Goal: Information Seeking & Learning: Learn about a topic

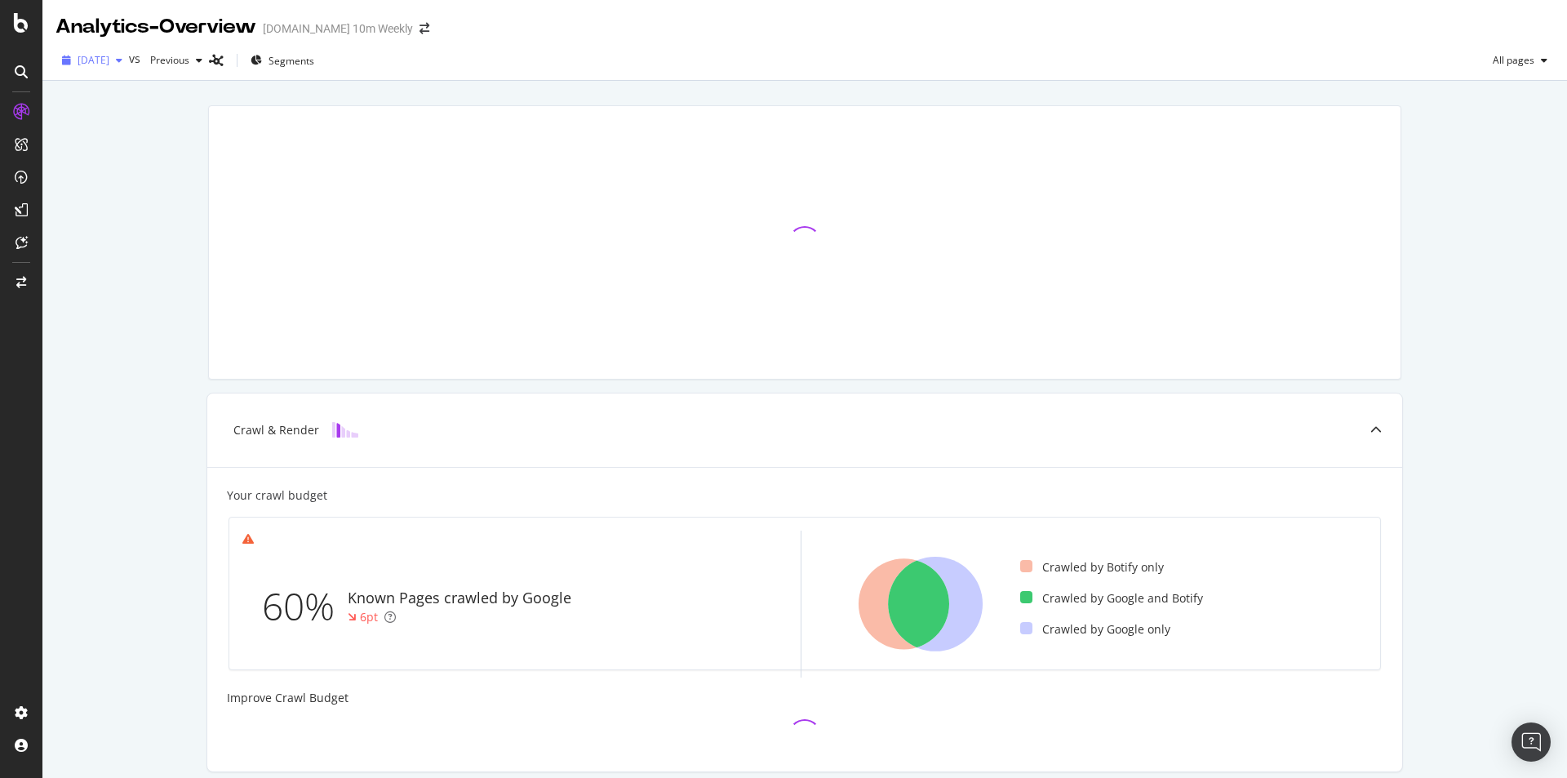
click at [109, 57] on span "2025 Sep. 19th" at bounding box center [94, 60] width 32 height 14
click at [320, 227] on div at bounding box center [805, 242] width 1192 height 273
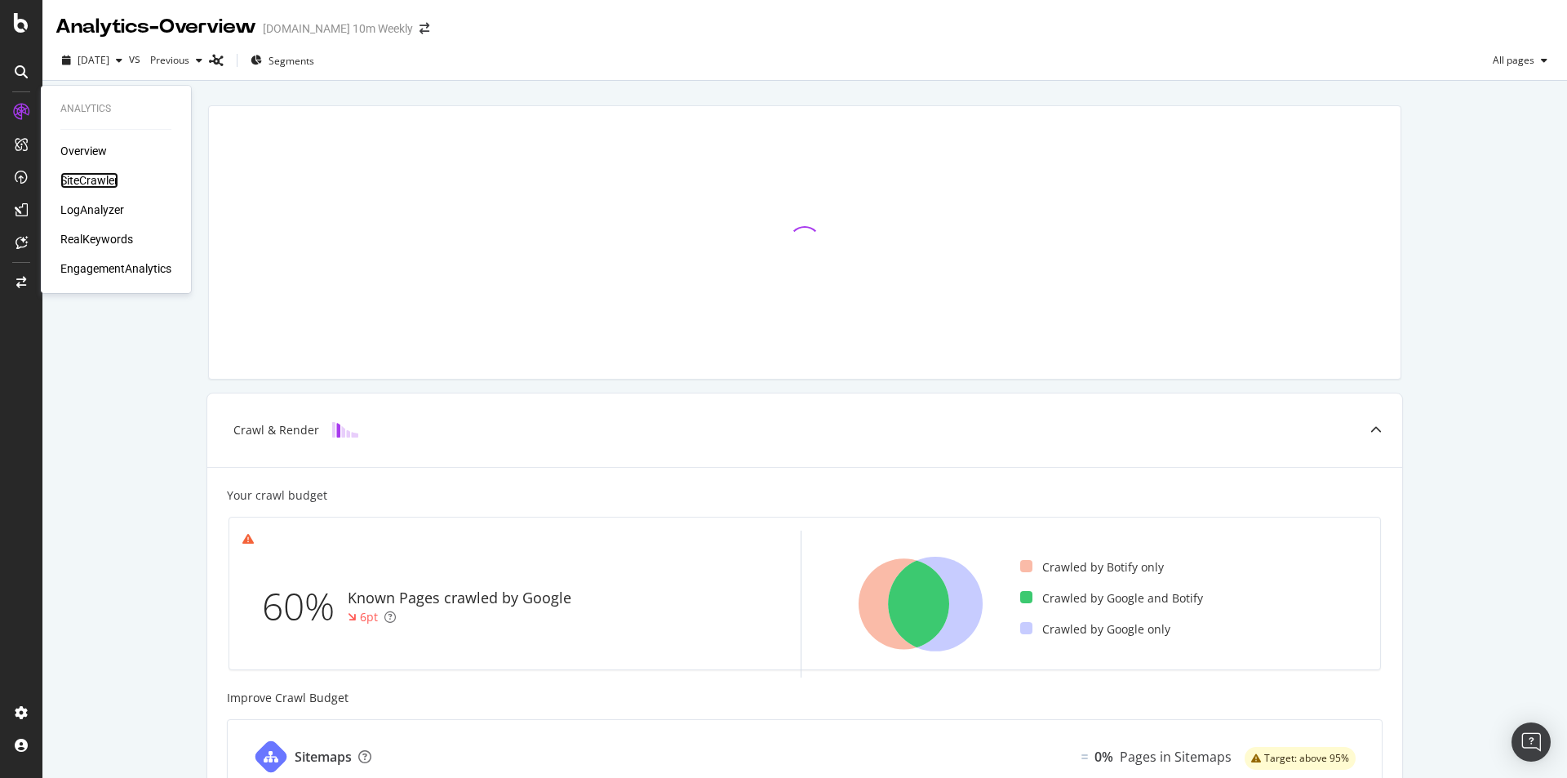
click at [86, 184] on div "SiteCrawler" at bounding box center [89, 180] width 58 height 16
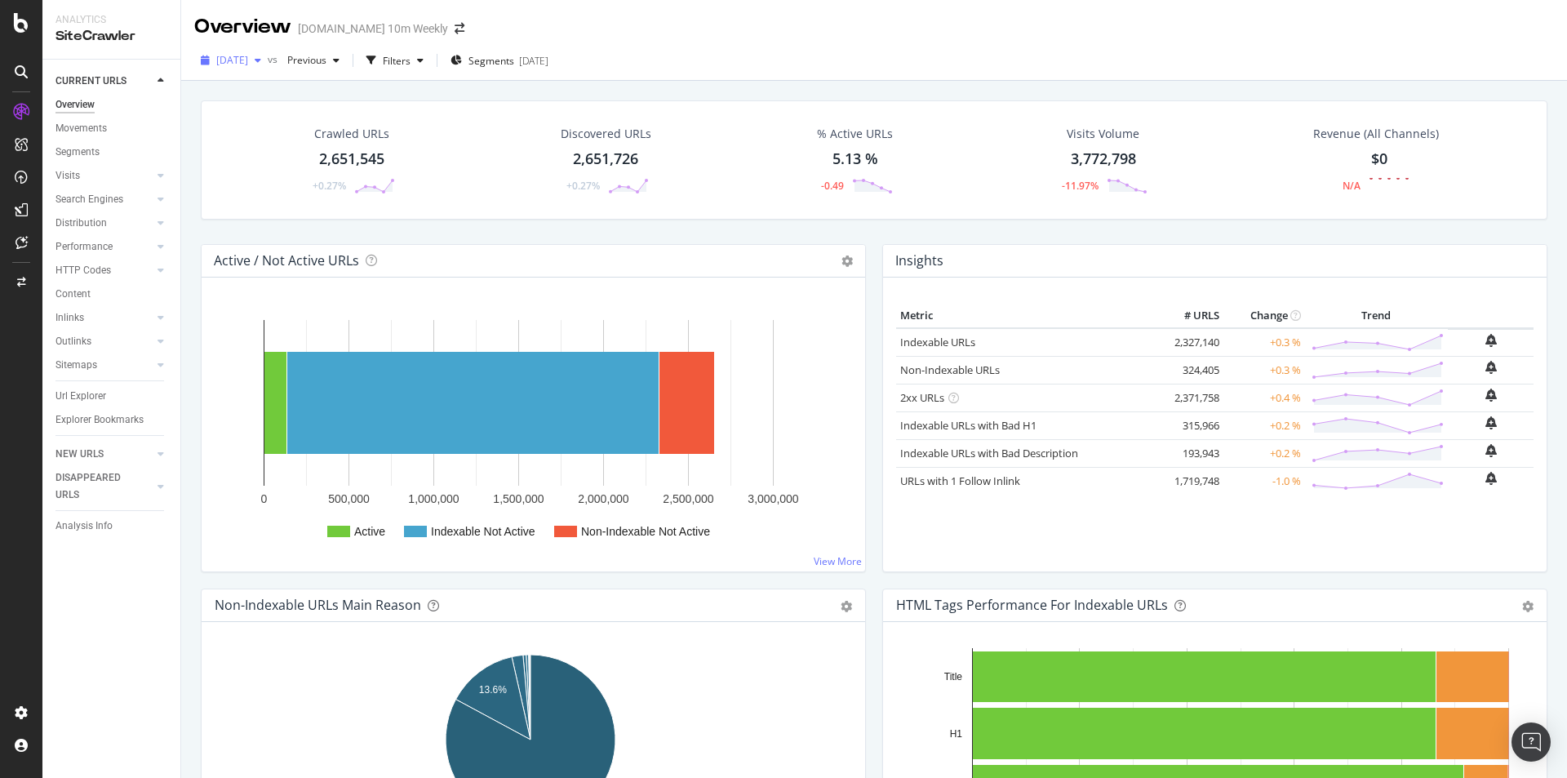
click at [261, 64] on icon "button" at bounding box center [258, 61] width 7 height 10
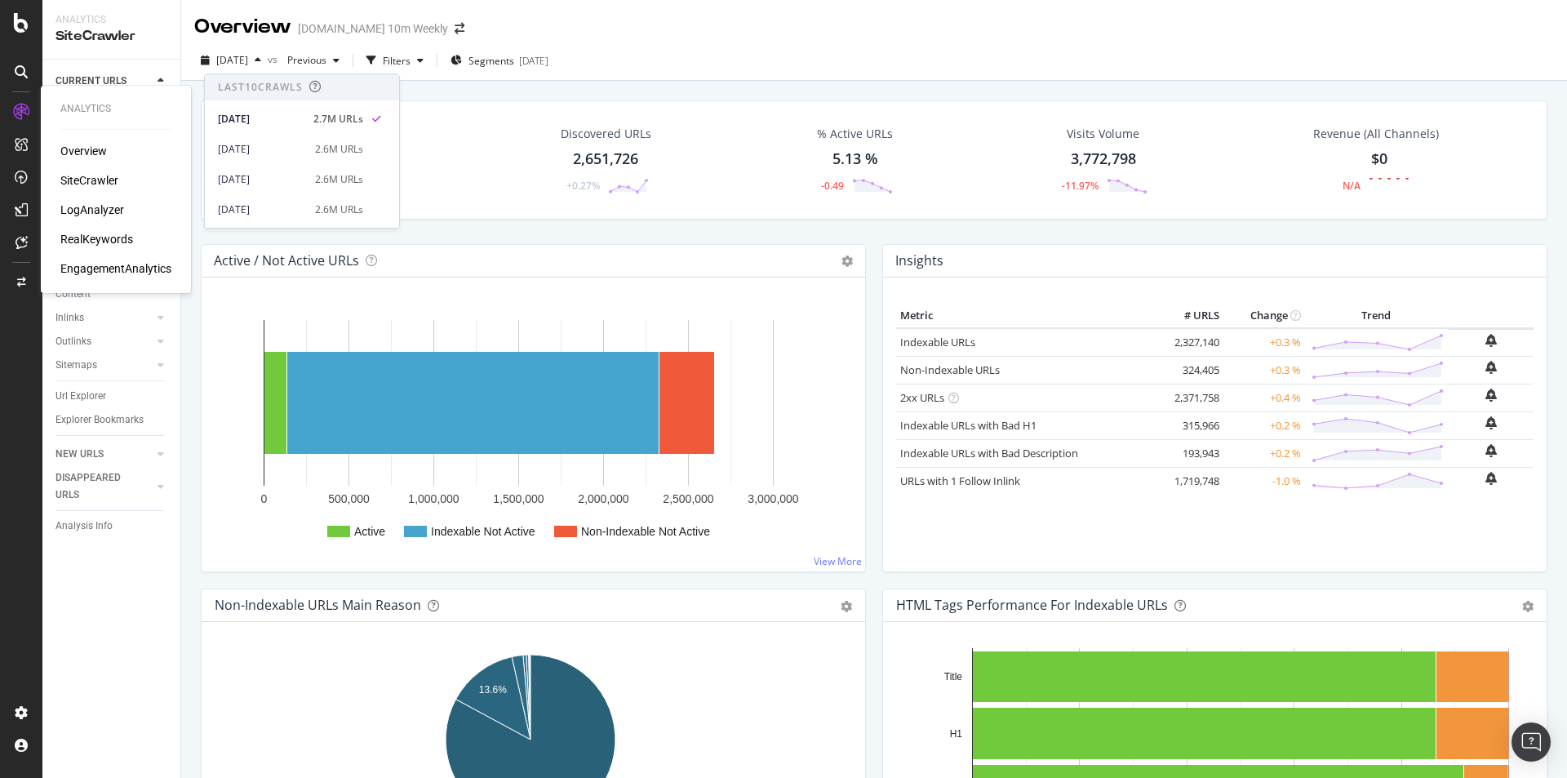
click at [91, 210] on div "LogAnalyzer" at bounding box center [92, 210] width 64 height 16
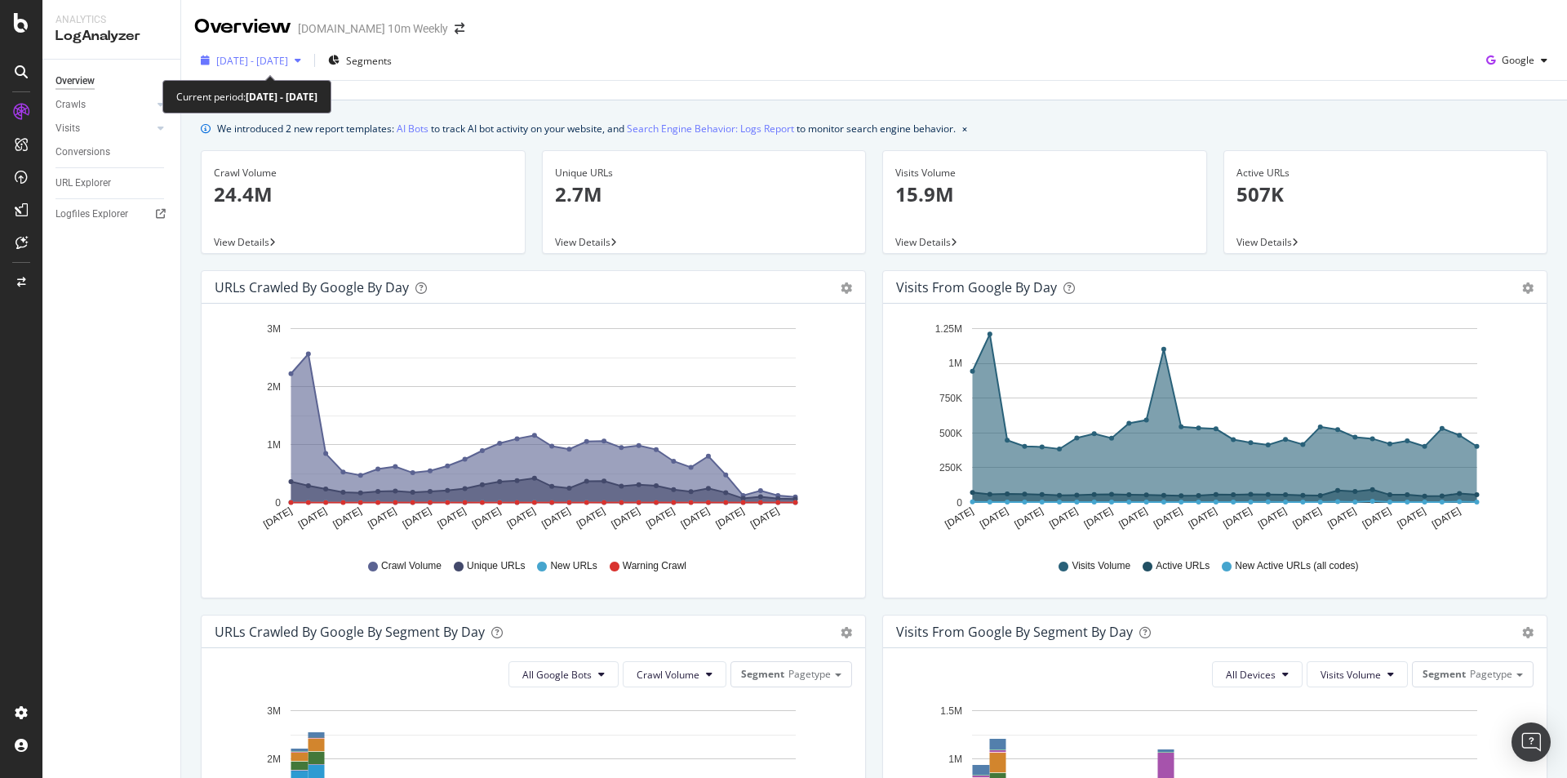
click at [308, 56] on div "button" at bounding box center [298, 61] width 20 height 10
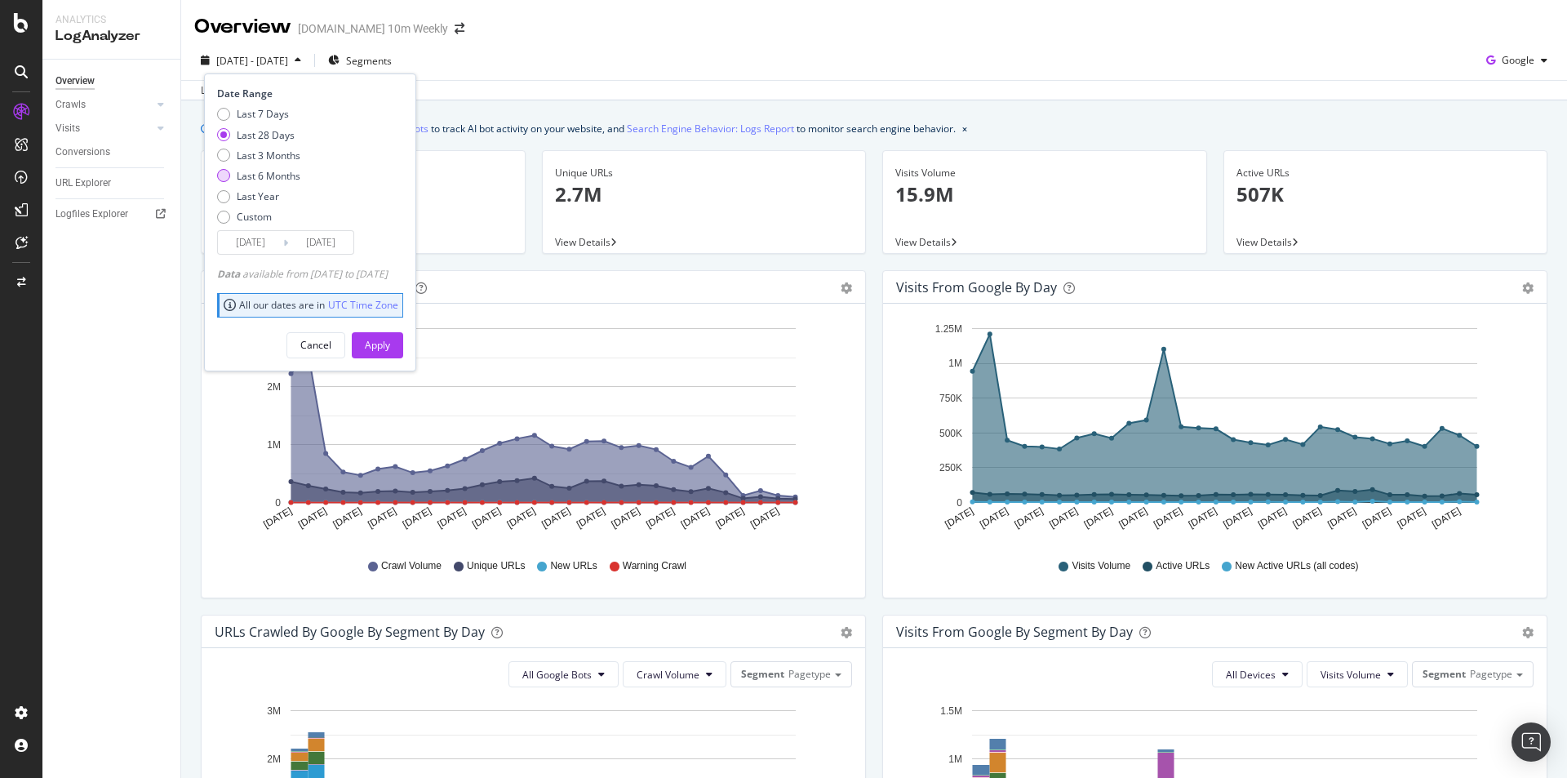
click at [268, 180] on div "Last 6 Months" at bounding box center [269, 176] width 64 height 14
type input "2025/03/31"
click at [390, 349] on div "Apply" at bounding box center [377, 345] width 25 height 14
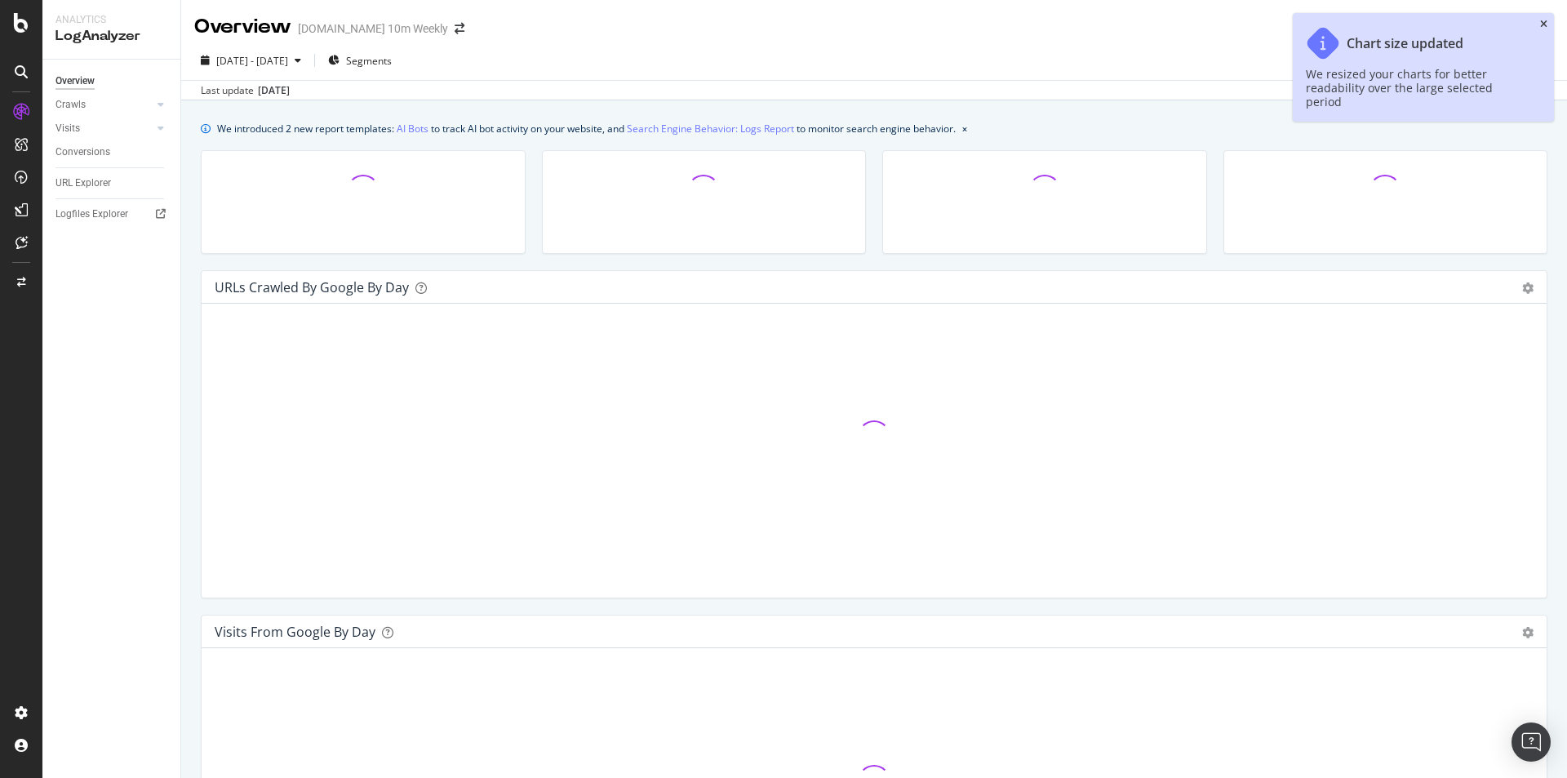
click at [1545, 23] on icon "close toast" at bounding box center [1543, 25] width 7 height 10
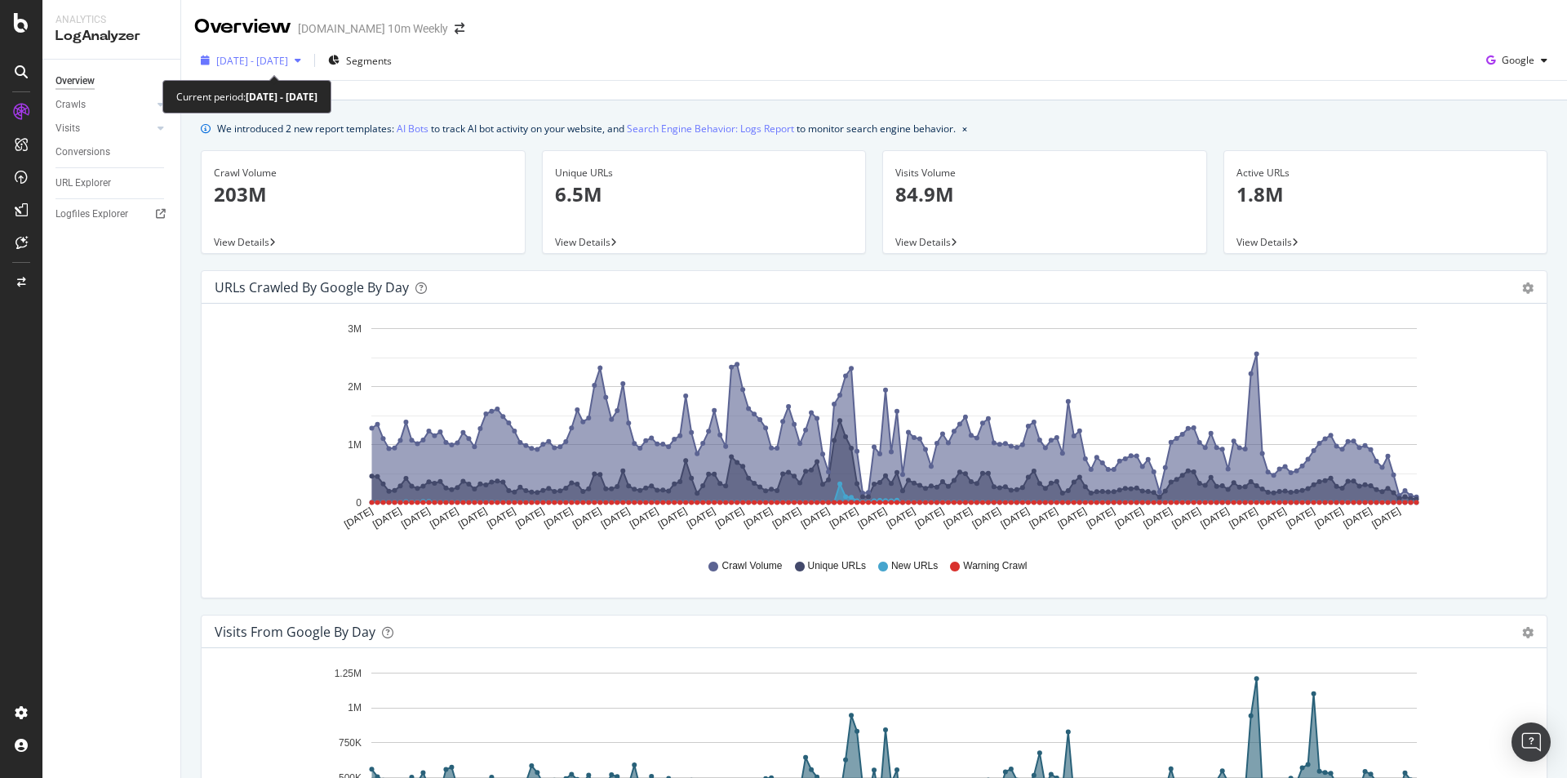
click at [288, 67] on span "2025 Mar. 31st - Sep. 30th" at bounding box center [252, 61] width 72 height 14
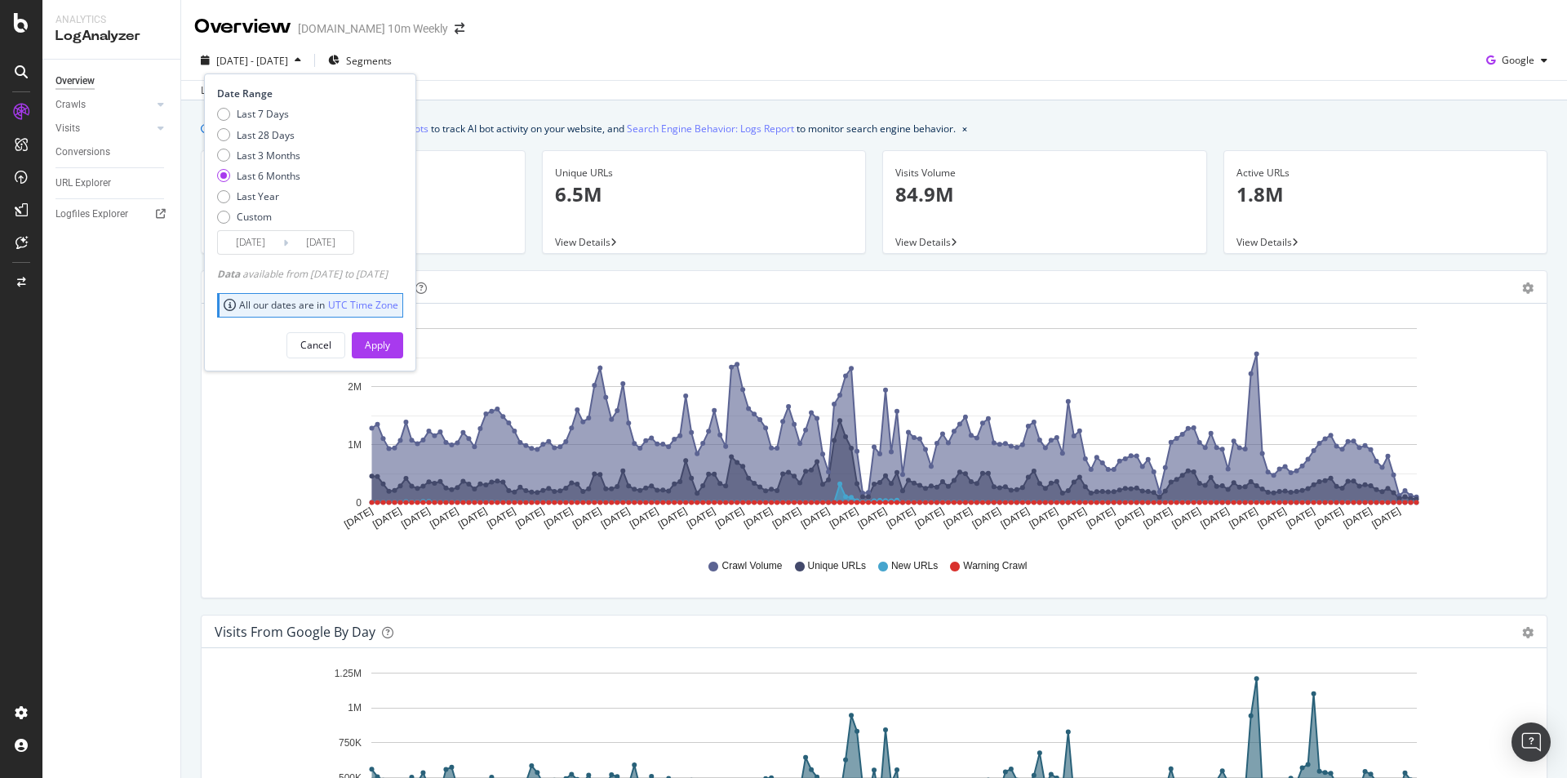
click at [262, 249] on input "2025/03/31" at bounding box center [250, 242] width 65 height 23
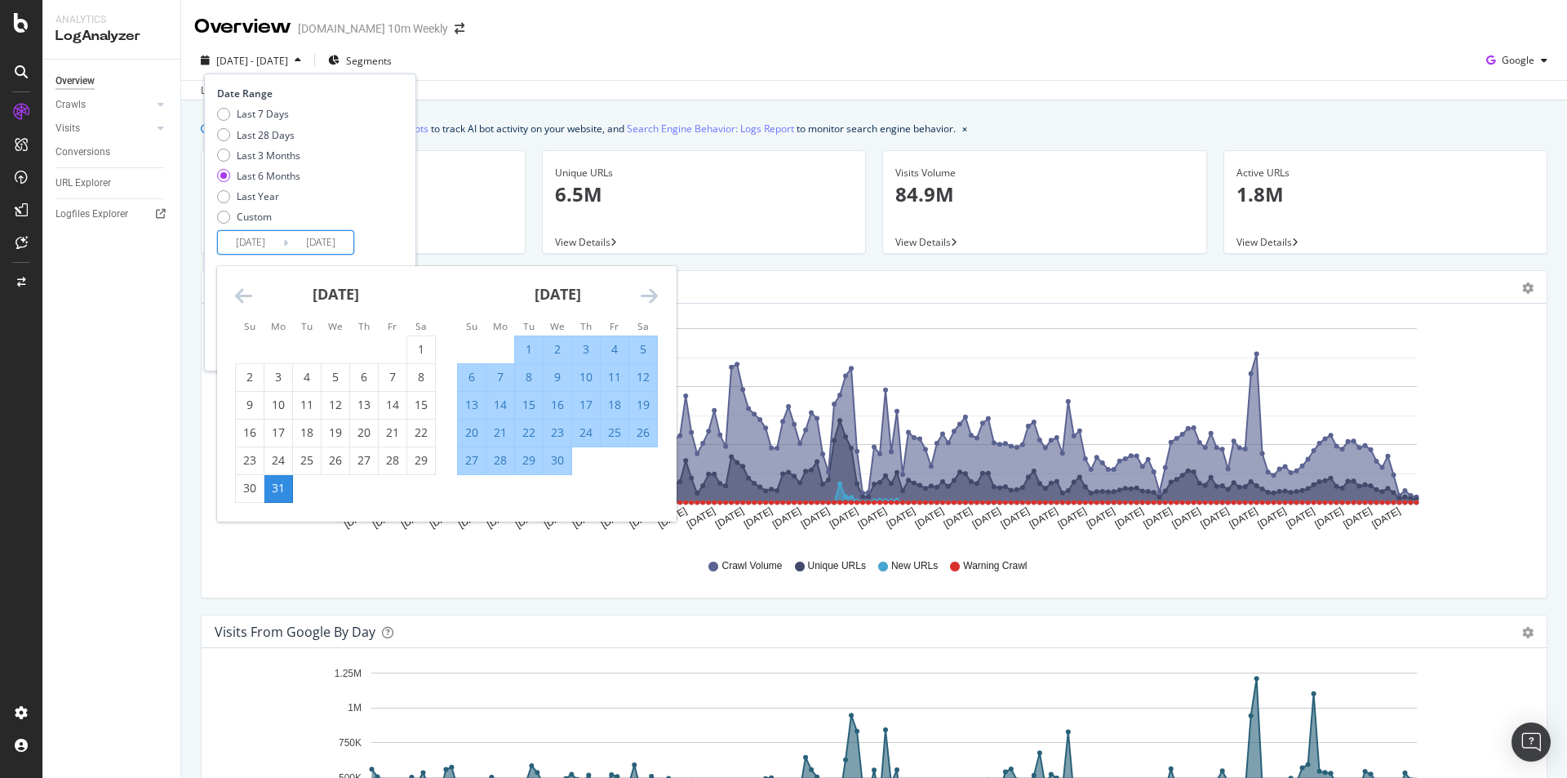
click at [242, 295] on icon "Move backward to switch to the previous month." at bounding box center [243, 296] width 17 height 20
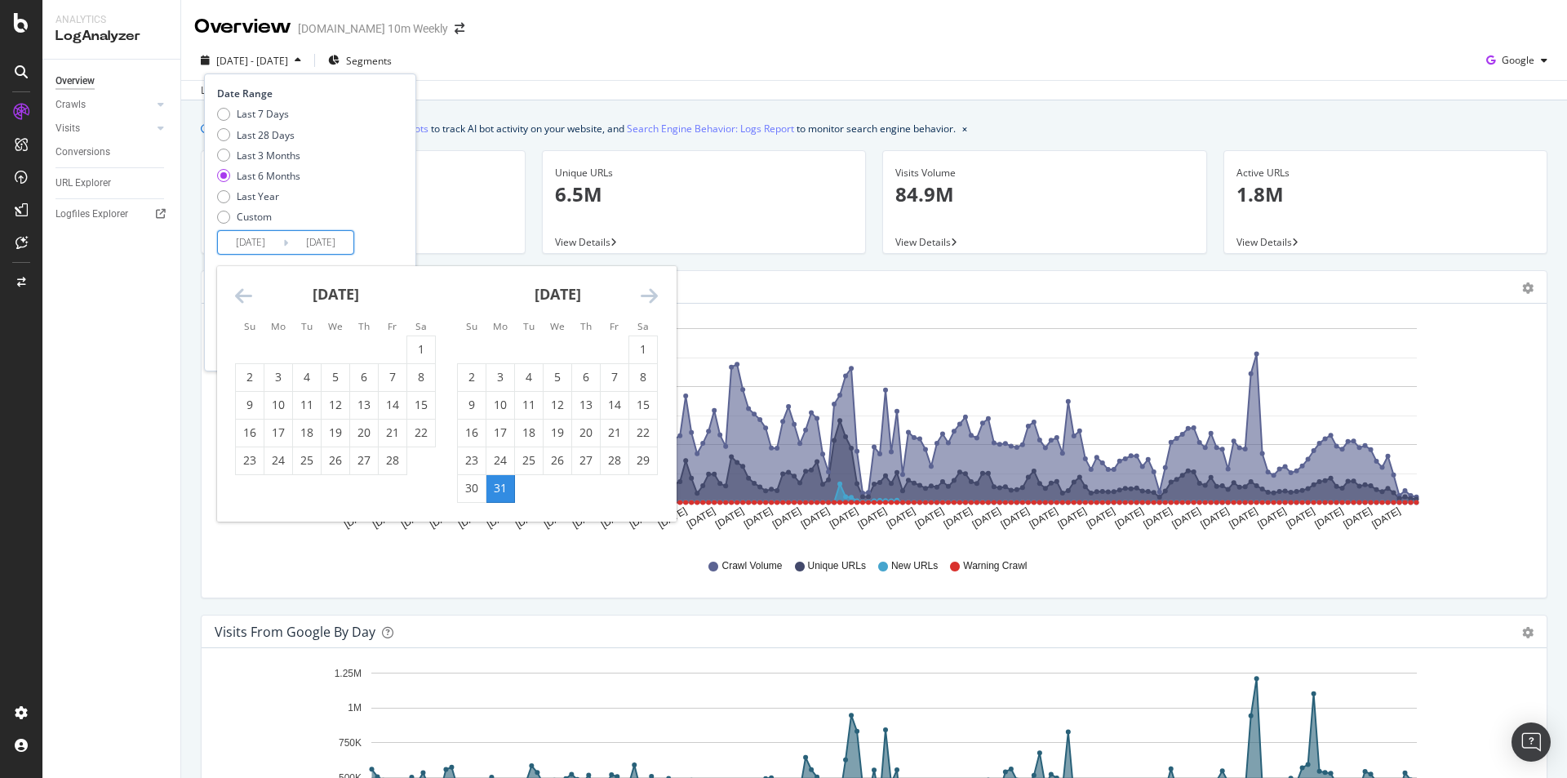
click at [242, 294] on icon "Move backward to switch to the previous month." at bounding box center [243, 296] width 17 height 20
click at [242, 293] on icon "Move backward to switch to the previous month." at bounding box center [243, 296] width 17 height 20
click at [254, 349] on div "1" at bounding box center [250, 349] width 28 height 16
type input "2024/12/01"
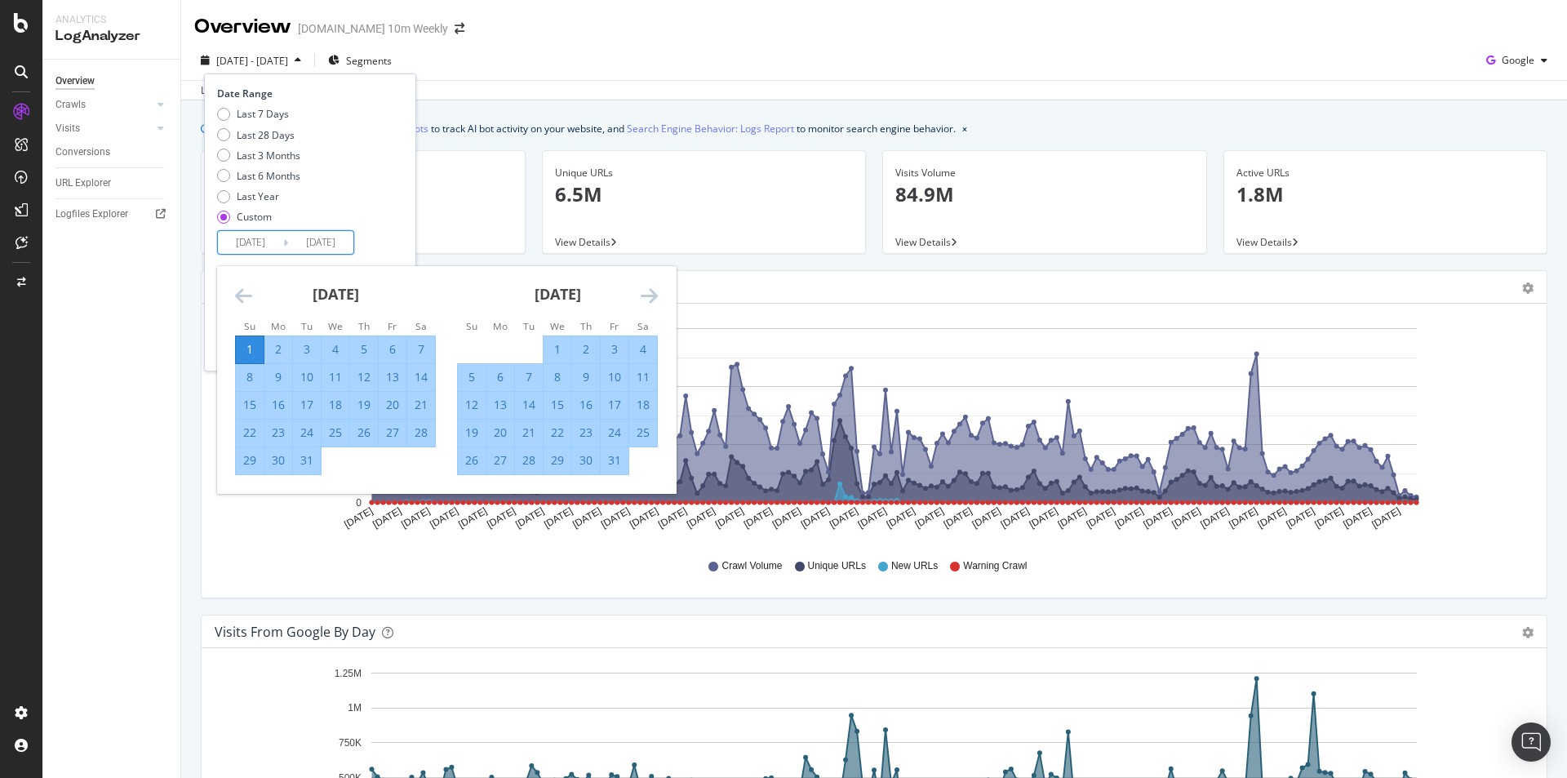
click at [388, 207] on div "Last 7 Days Last 28 Days Last 3 Months Last 6 Months Last Year Custom" at bounding box center [308, 168] width 182 height 123
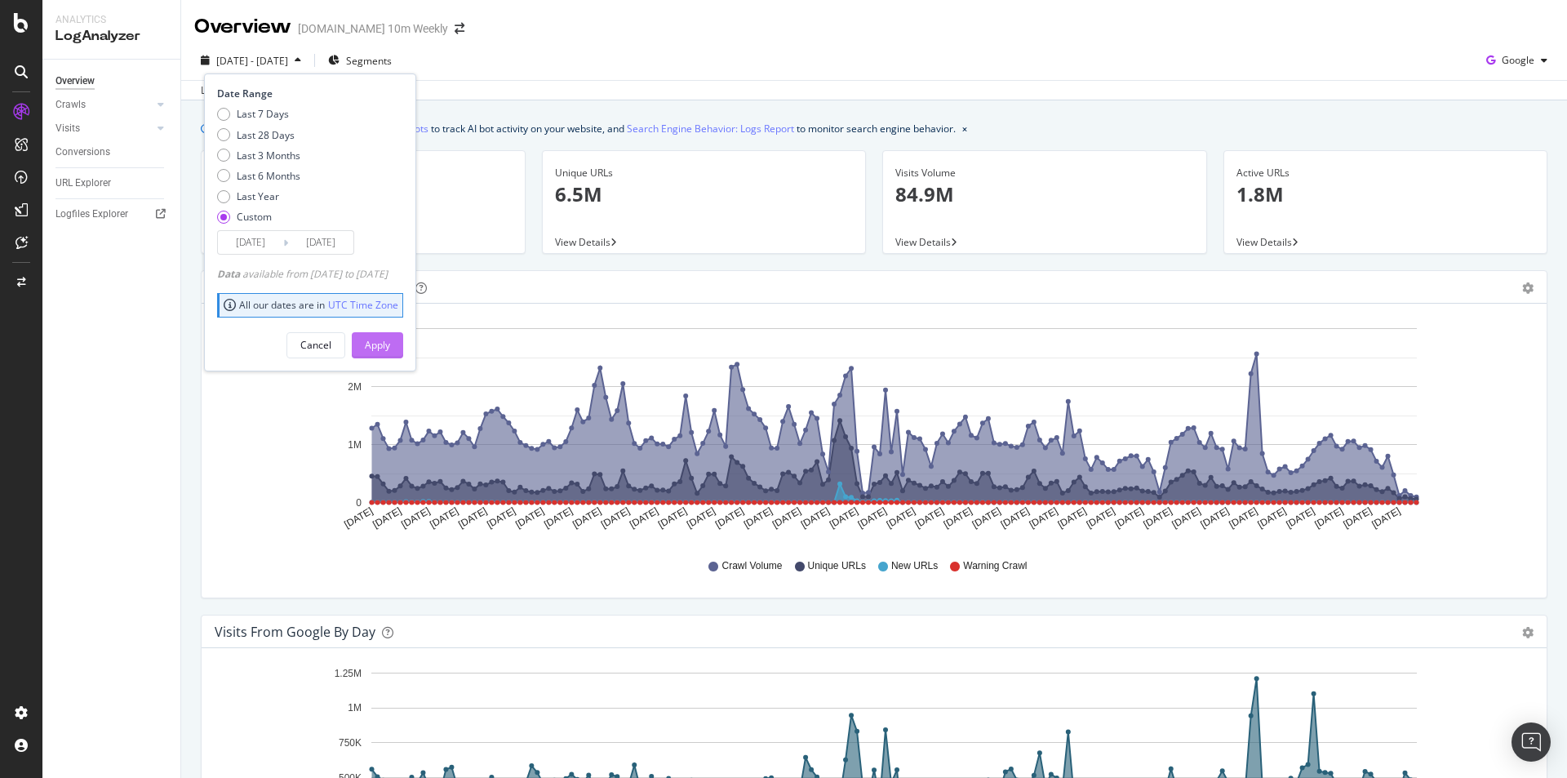
click at [390, 337] on div "Apply" at bounding box center [377, 345] width 25 height 24
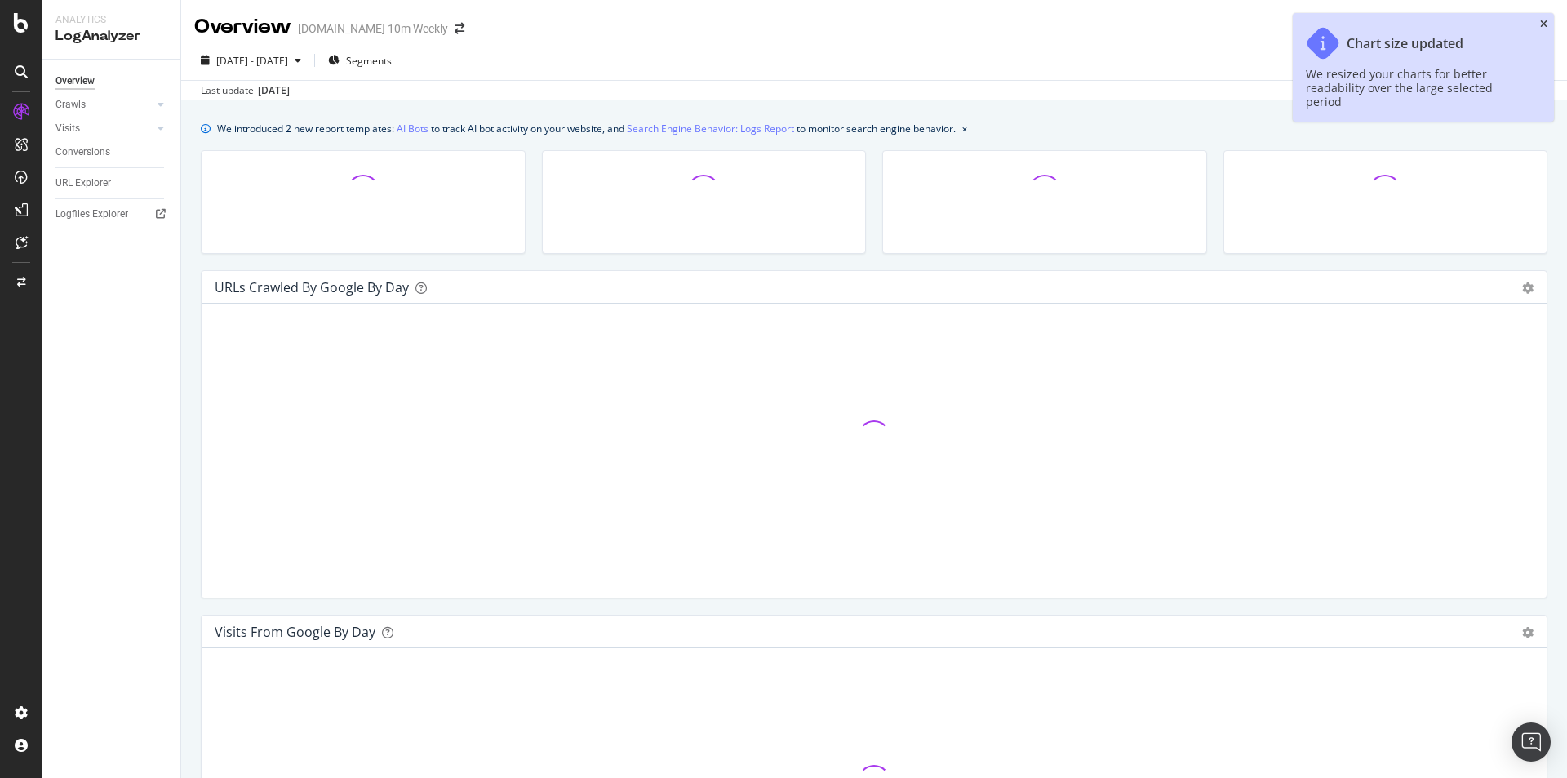
click at [1543, 27] on icon "close toast" at bounding box center [1543, 25] width 7 height 10
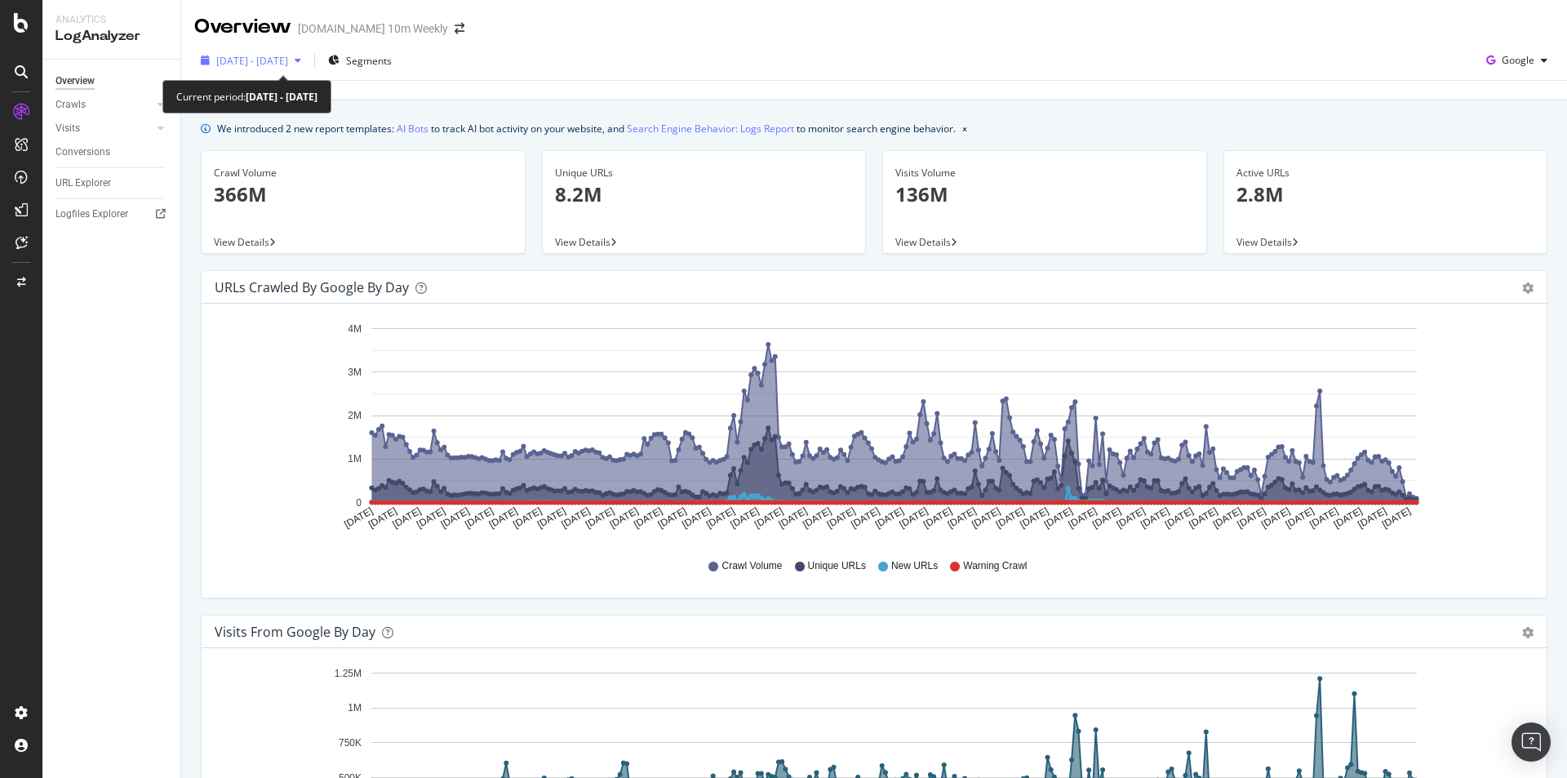
click at [308, 57] on div "button" at bounding box center [298, 61] width 20 height 10
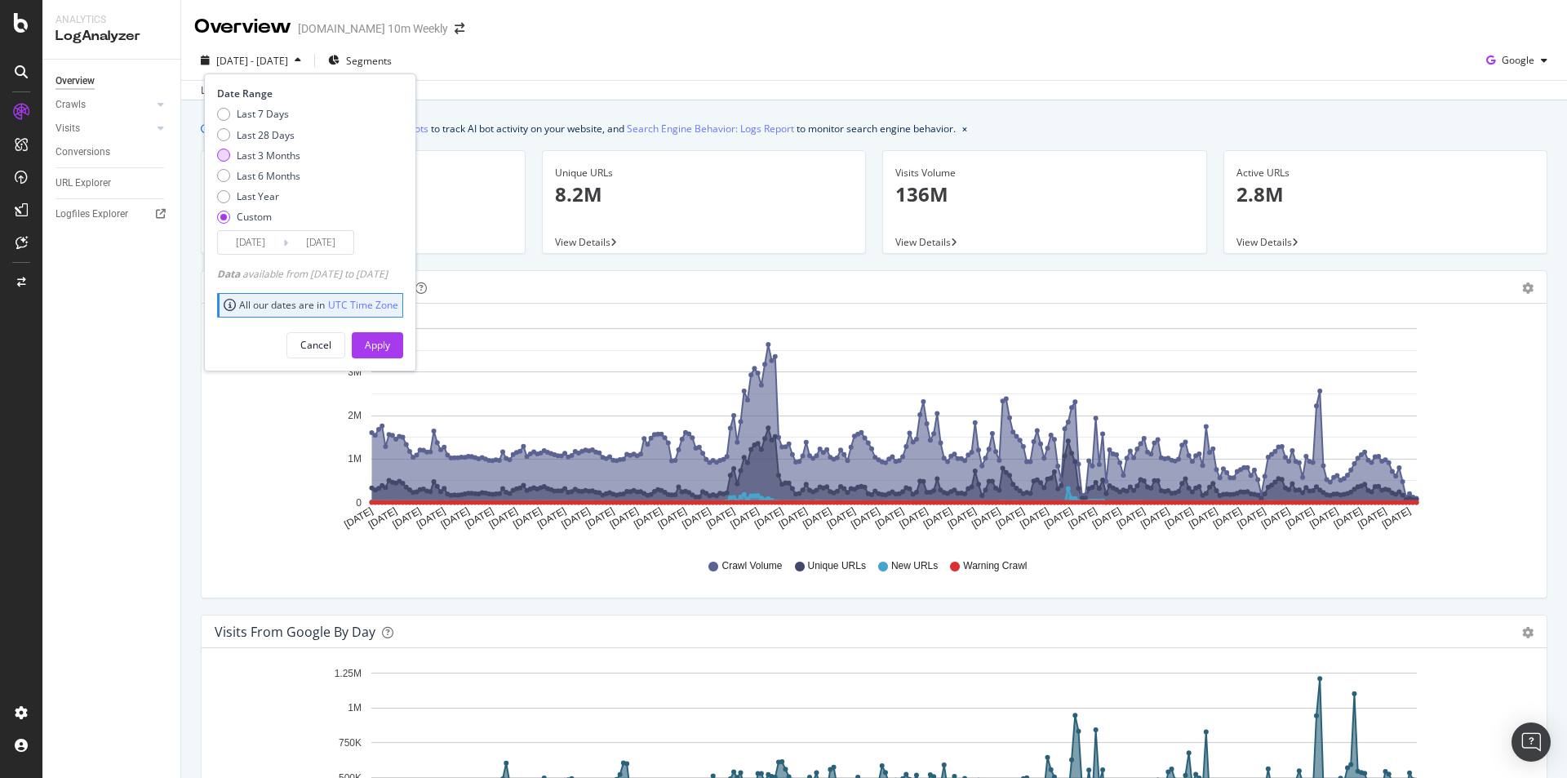
click at [294, 154] on div "Last 3 Months" at bounding box center [269, 156] width 64 height 14
type input "2025/07/01"
click at [390, 339] on div "Apply" at bounding box center [377, 345] width 25 height 14
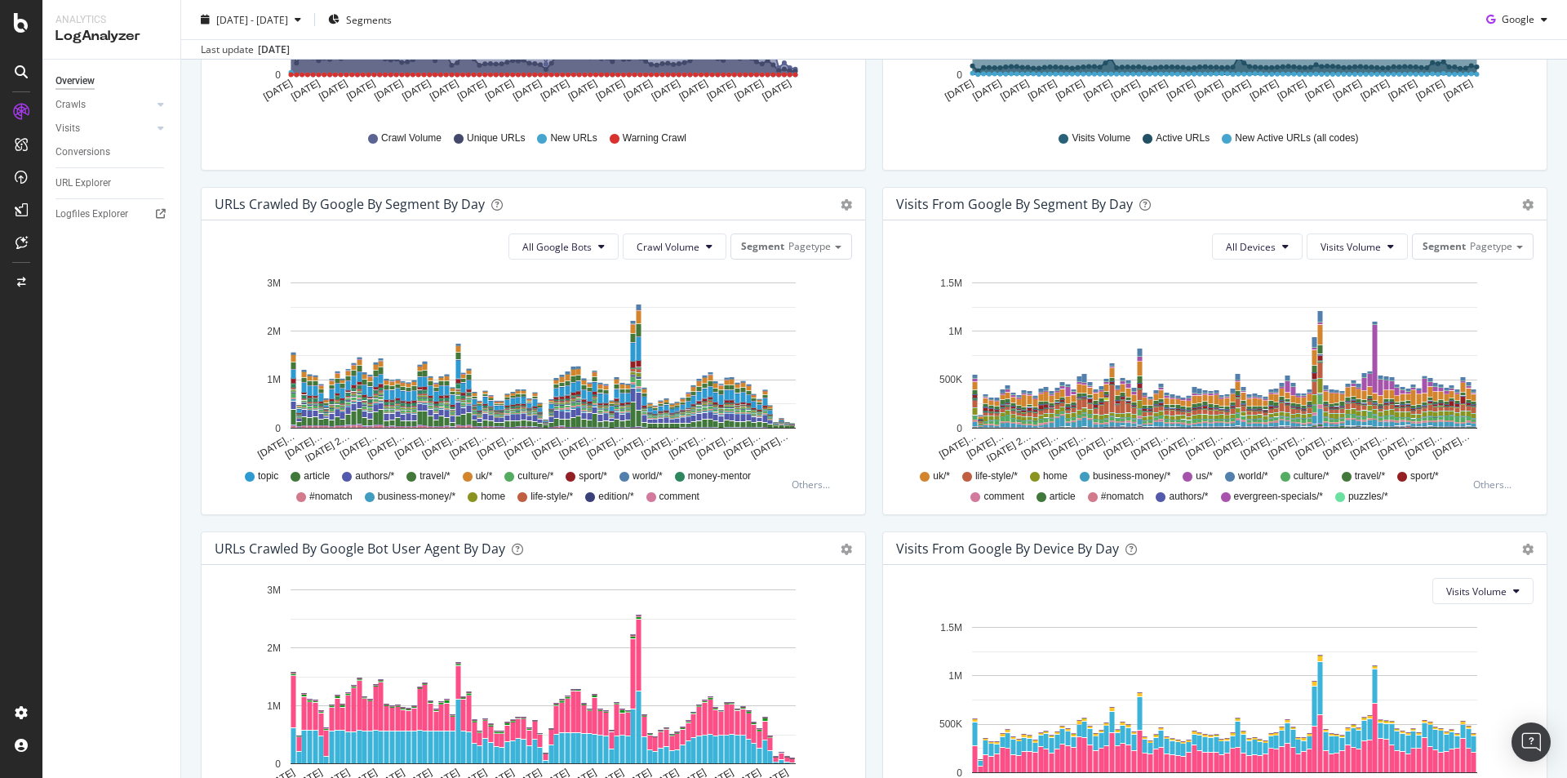
scroll to position [175, 0]
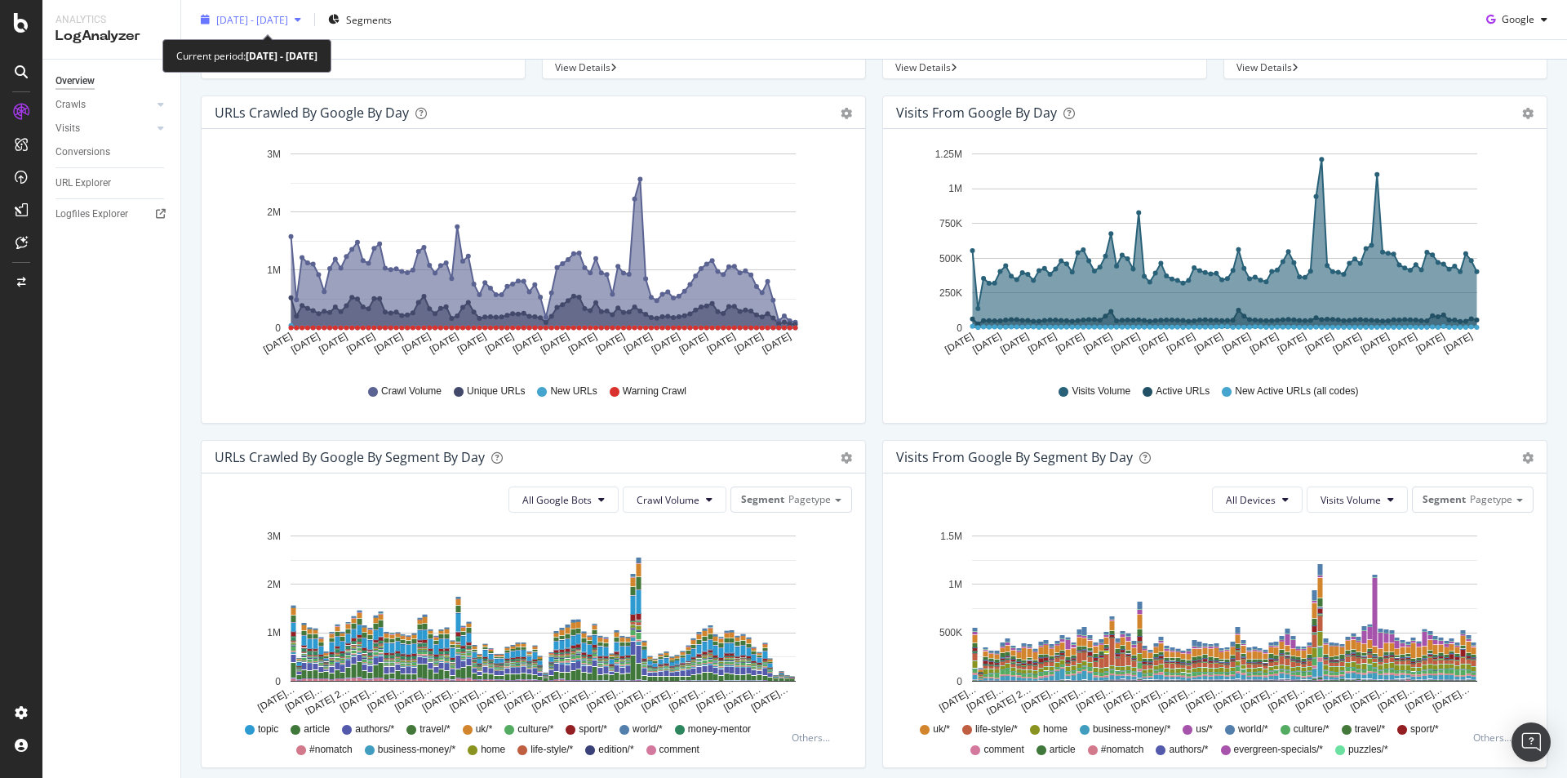
click at [301, 18] on icon "button" at bounding box center [298, 20] width 7 height 10
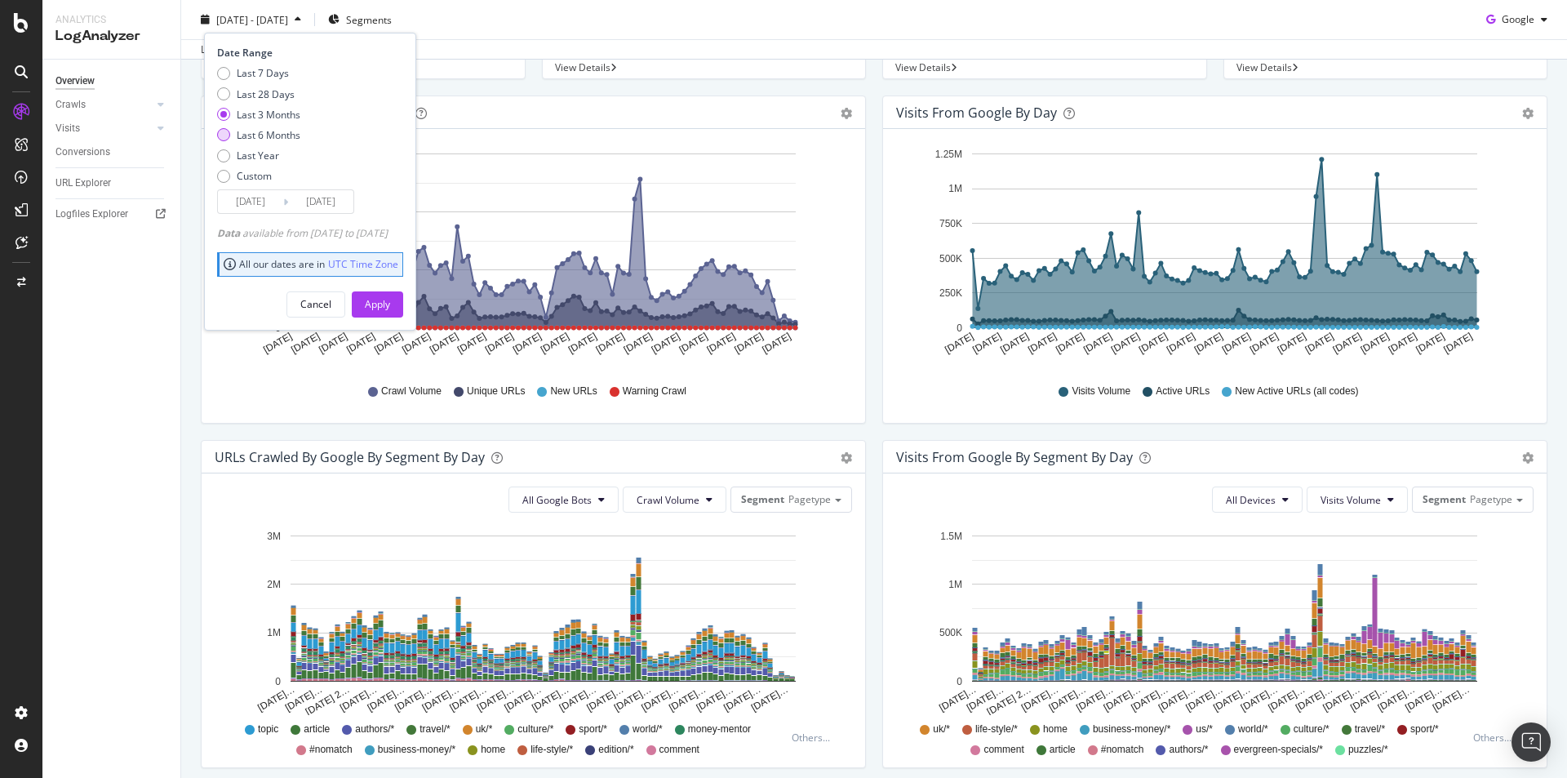
click at [288, 135] on div "Last 6 Months" at bounding box center [269, 135] width 64 height 14
type input "2025/03/31"
click at [390, 308] on div "Apply" at bounding box center [377, 304] width 25 height 14
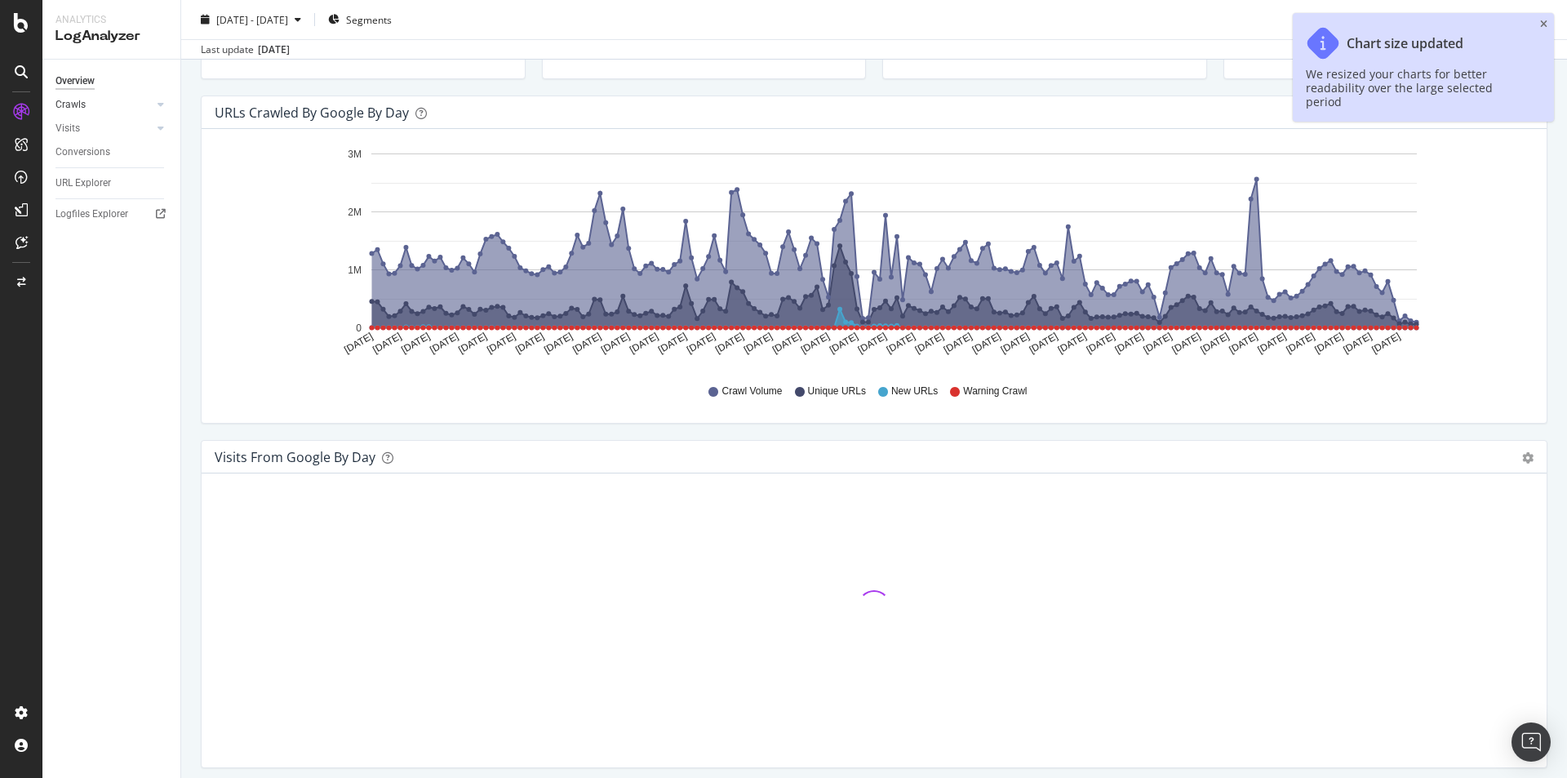
click at [149, 97] on div at bounding box center [144, 104] width 16 height 16
click at [162, 103] on icon at bounding box center [161, 105] width 7 height 10
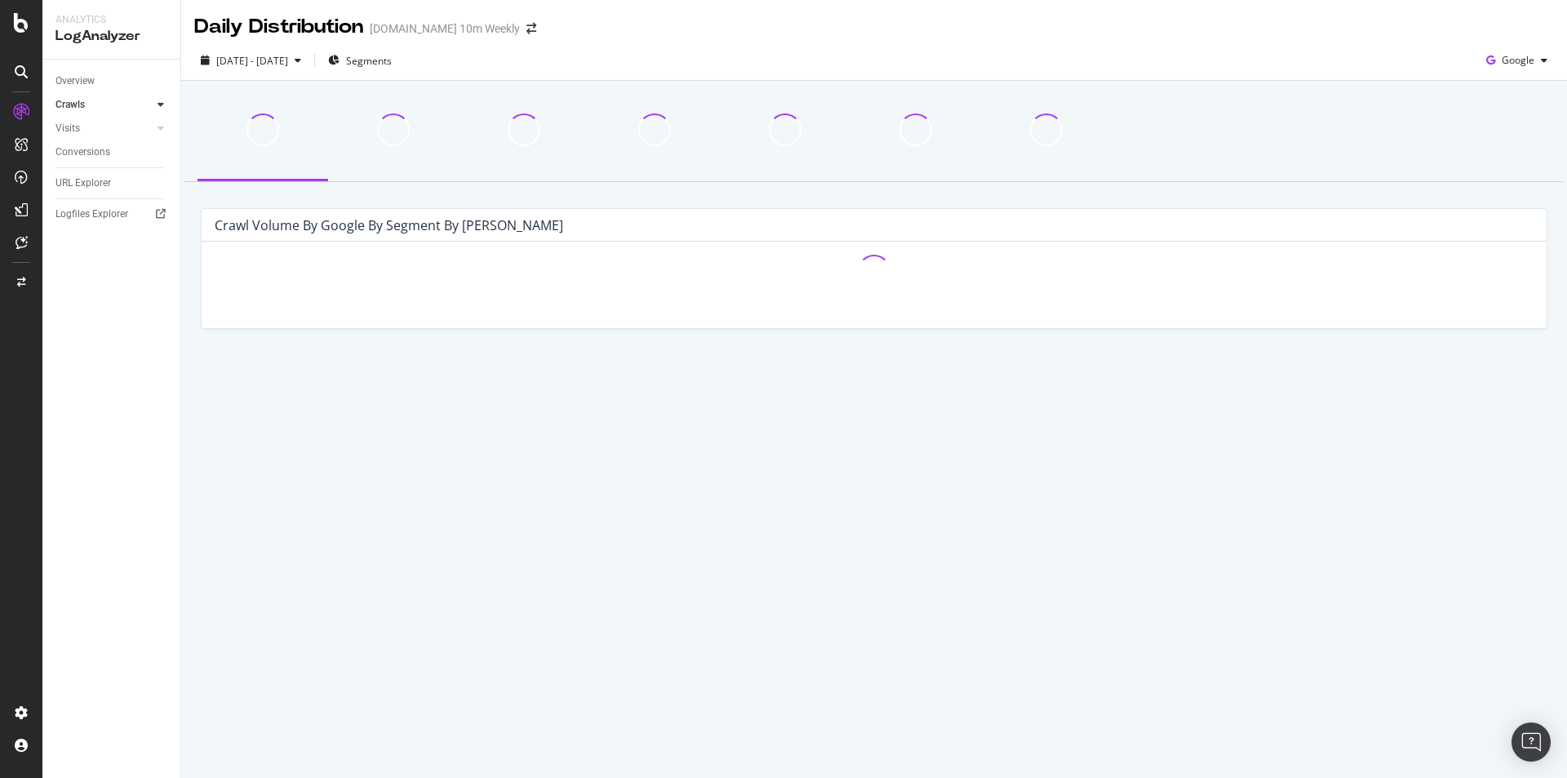
click at [159, 100] on icon at bounding box center [161, 105] width 7 height 10
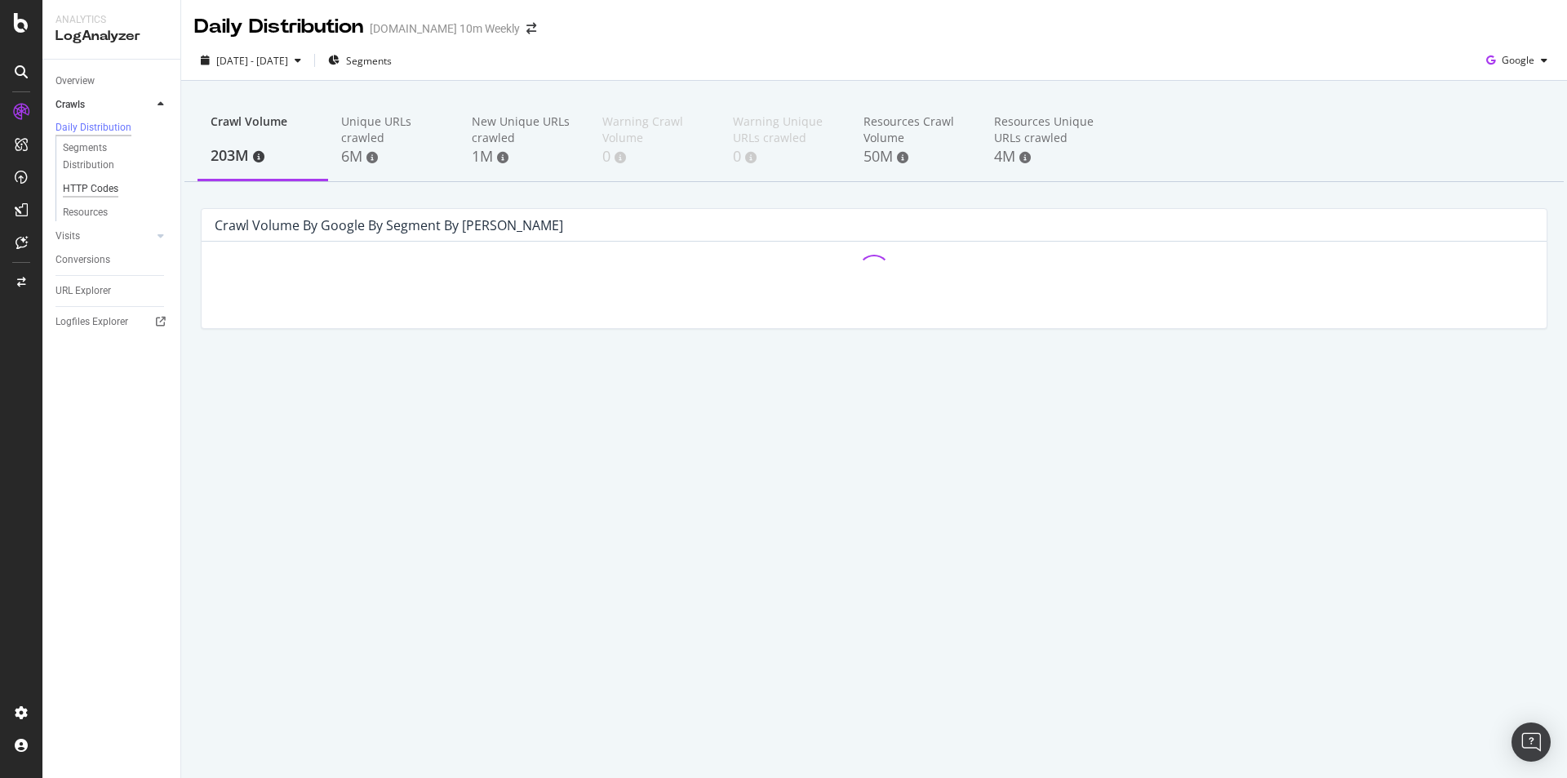
click at [102, 193] on div "HTTP Codes" at bounding box center [91, 188] width 56 height 17
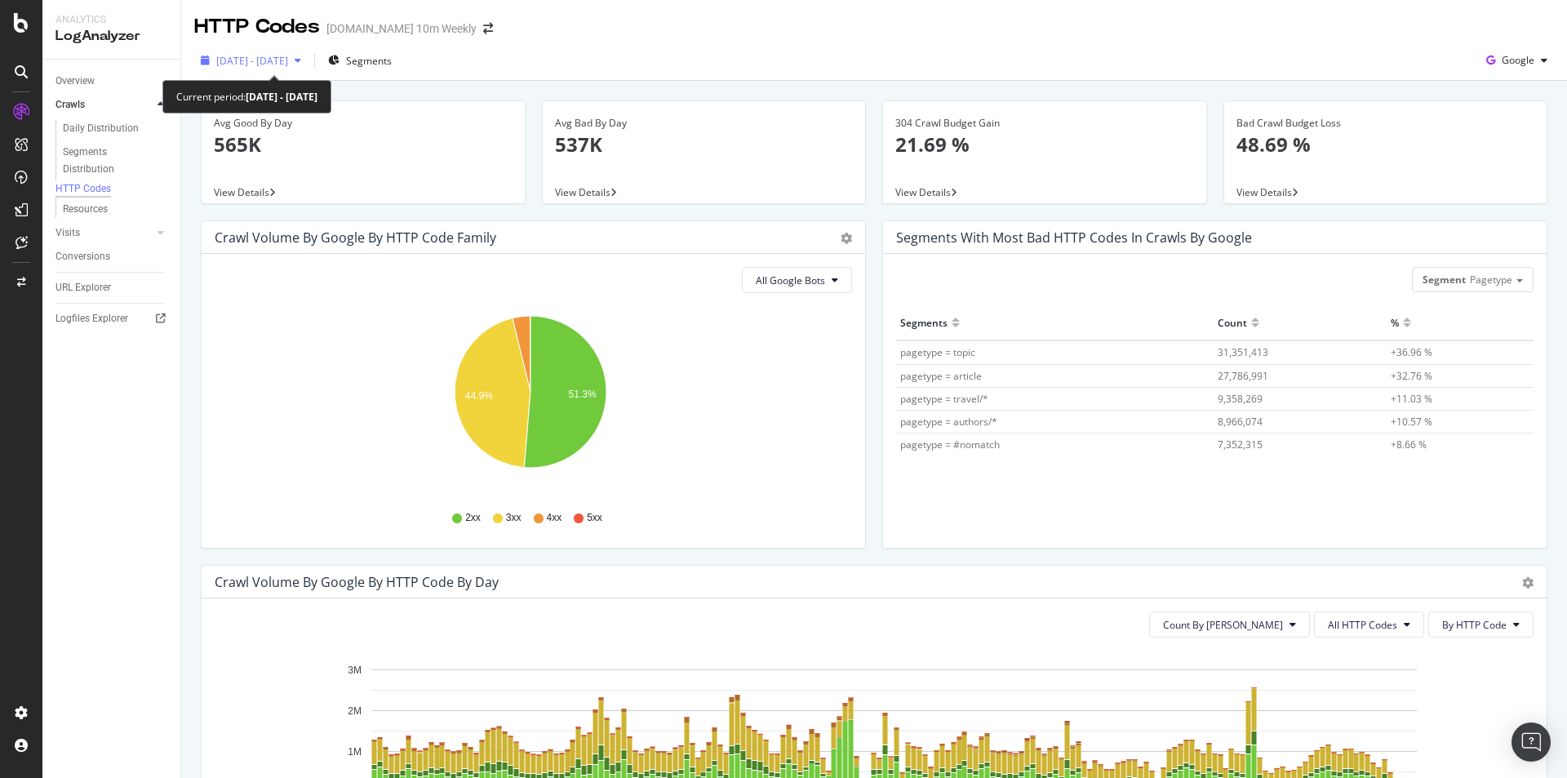
click at [308, 61] on div "button" at bounding box center [298, 61] width 20 height 10
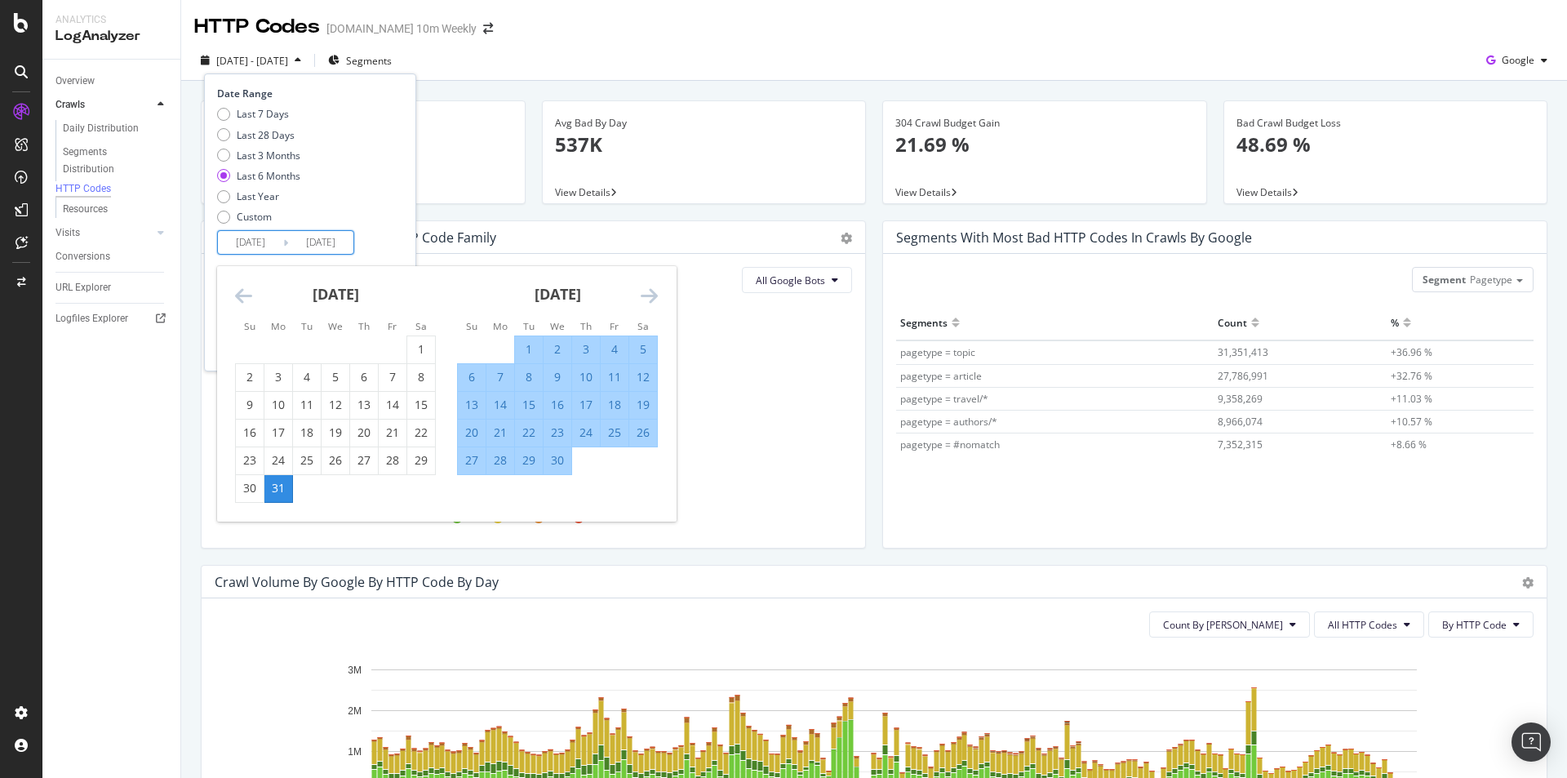
click at [257, 241] on input "2025/03/31" at bounding box center [250, 242] width 65 height 23
click at [249, 291] on icon "Move backward to switch to the previous month." at bounding box center [243, 296] width 17 height 20
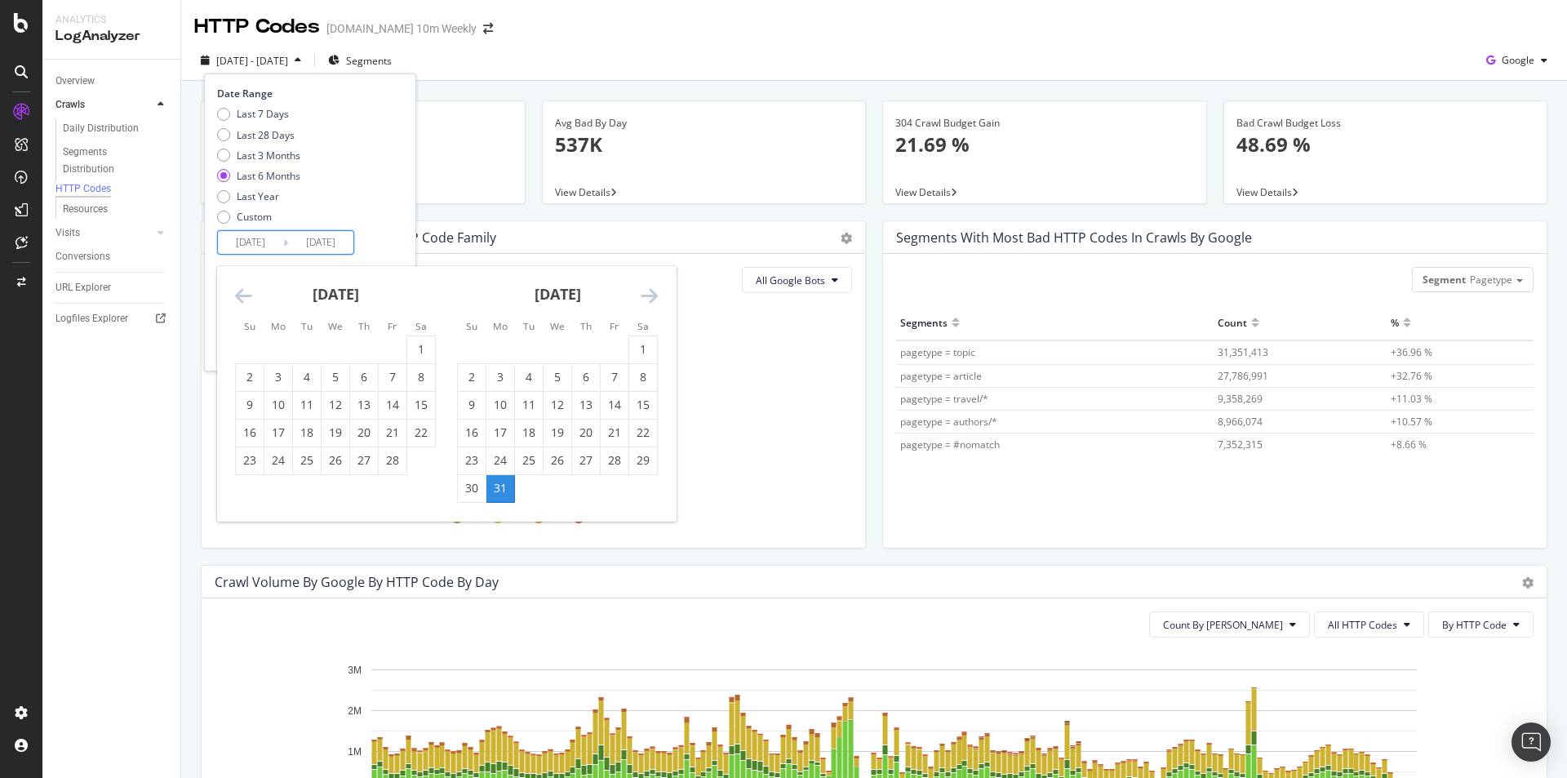
click at [249, 291] on icon "Move backward to switch to the previous month." at bounding box center [243, 296] width 17 height 20
click at [248, 291] on icon "Move backward to switch to the previous month." at bounding box center [243, 296] width 17 height 20
click at [565, 345] on div "1" at bounding box center [558, 349] width 28 height 16
type input "2025/01/01"
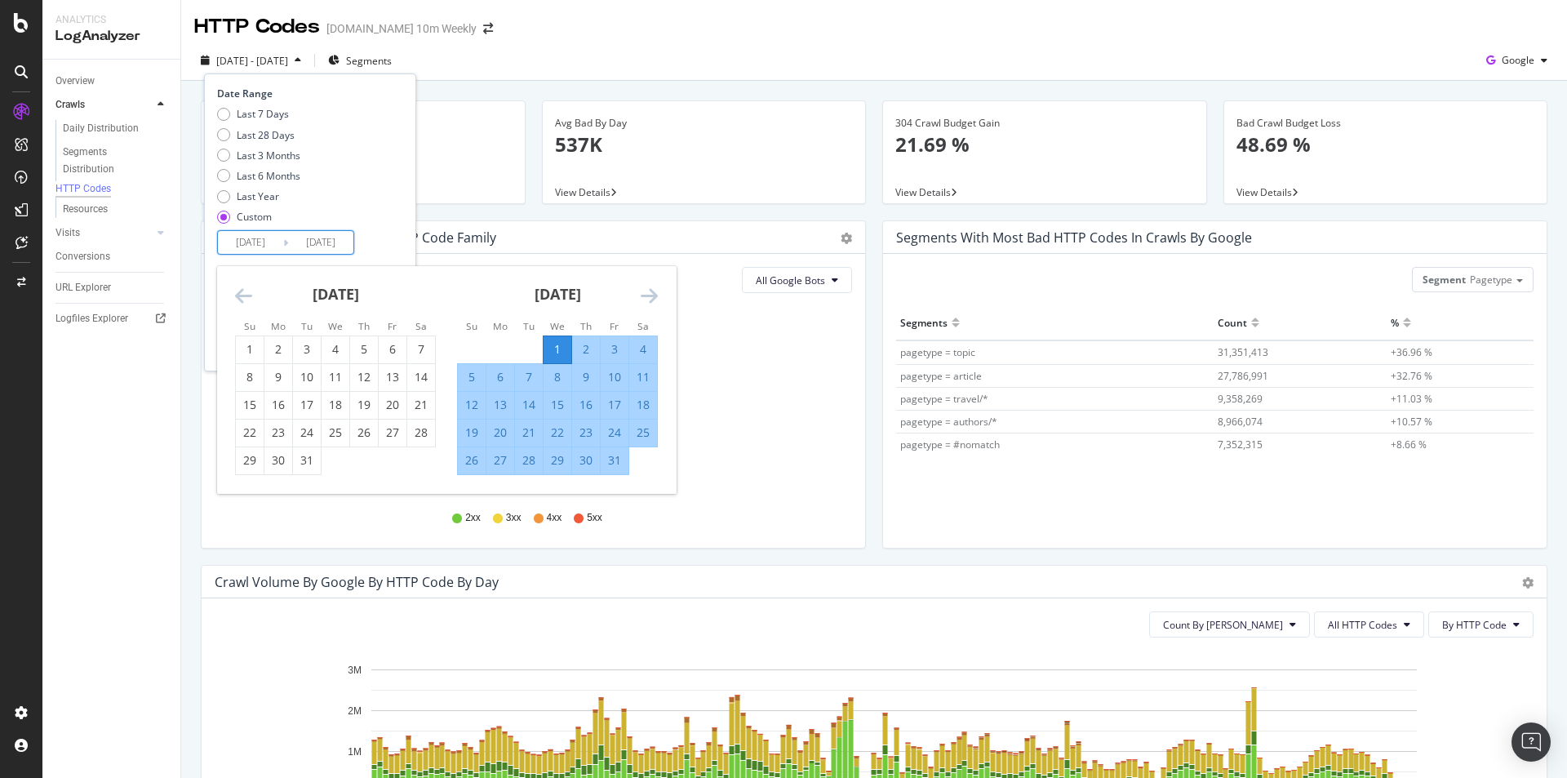
click at [399, 251] on div "Date Range Last 7 Days Last 28 Days Last 3 Months Last 6 Months Last Year Custo…" at bounding box center [308, 171] width 182 height 168
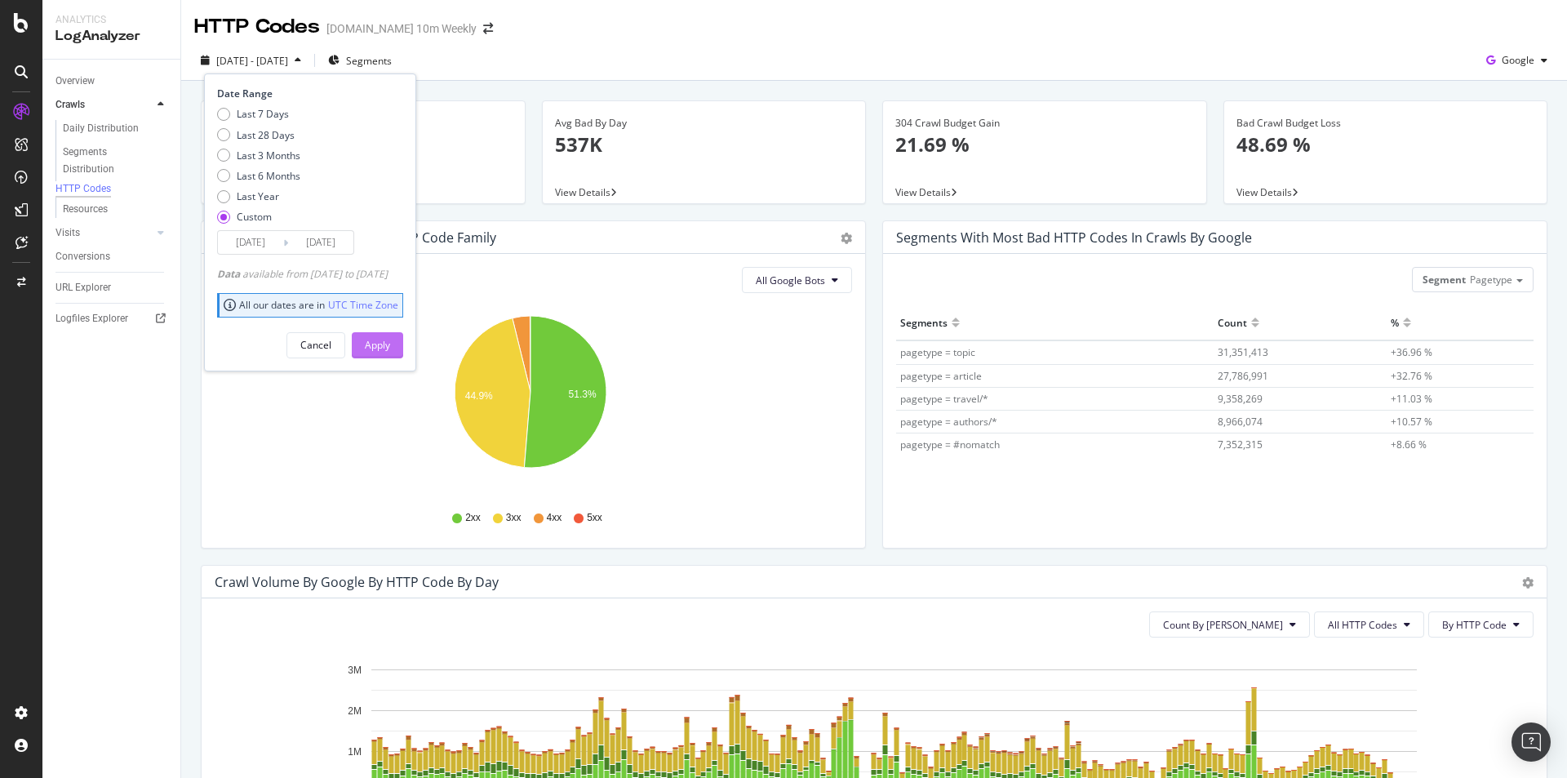
click at [390, 339] on div "Apply" at bounding box center [377, 345] width 25 height 14
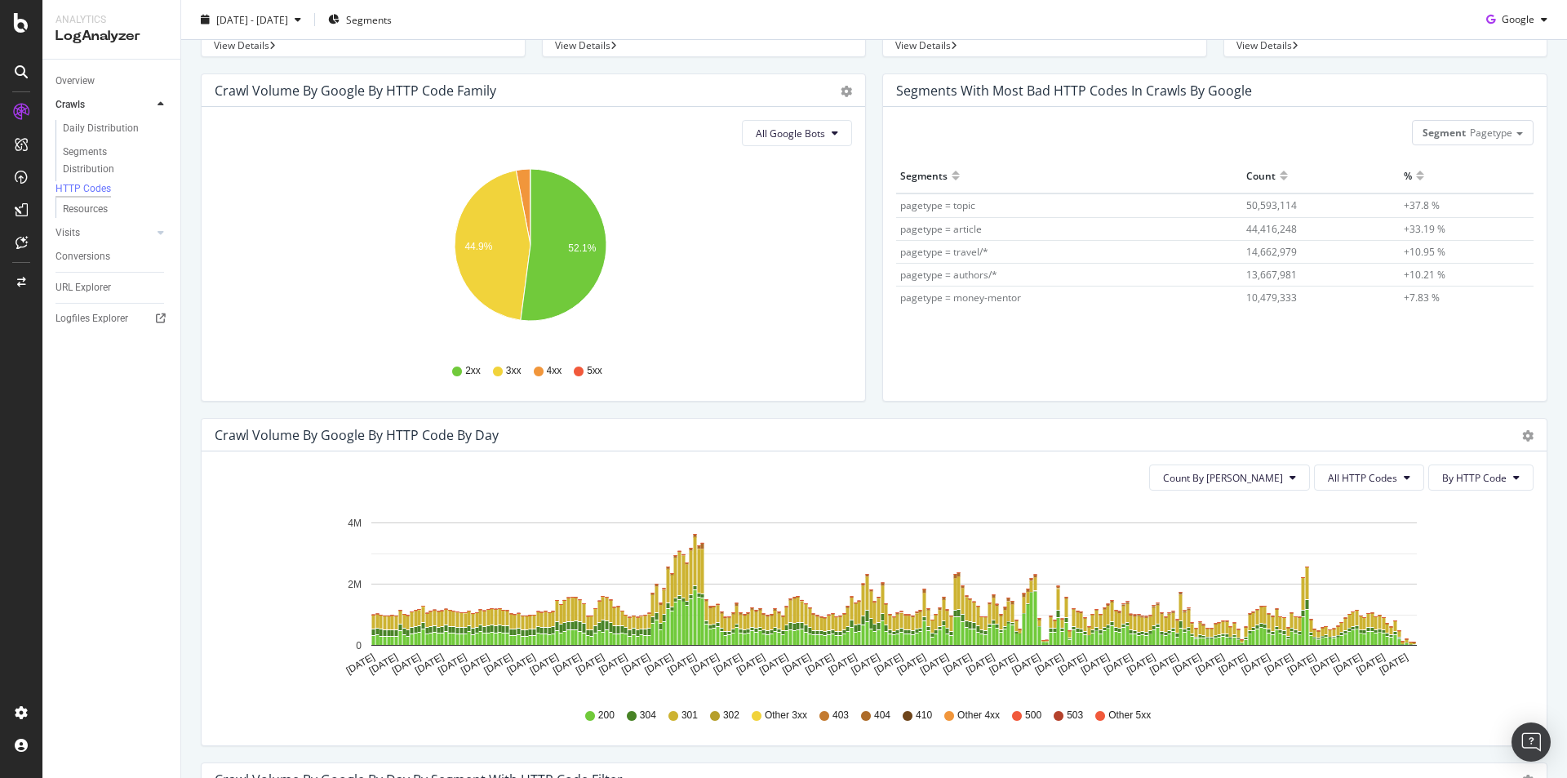
scroll to position [326, 0]
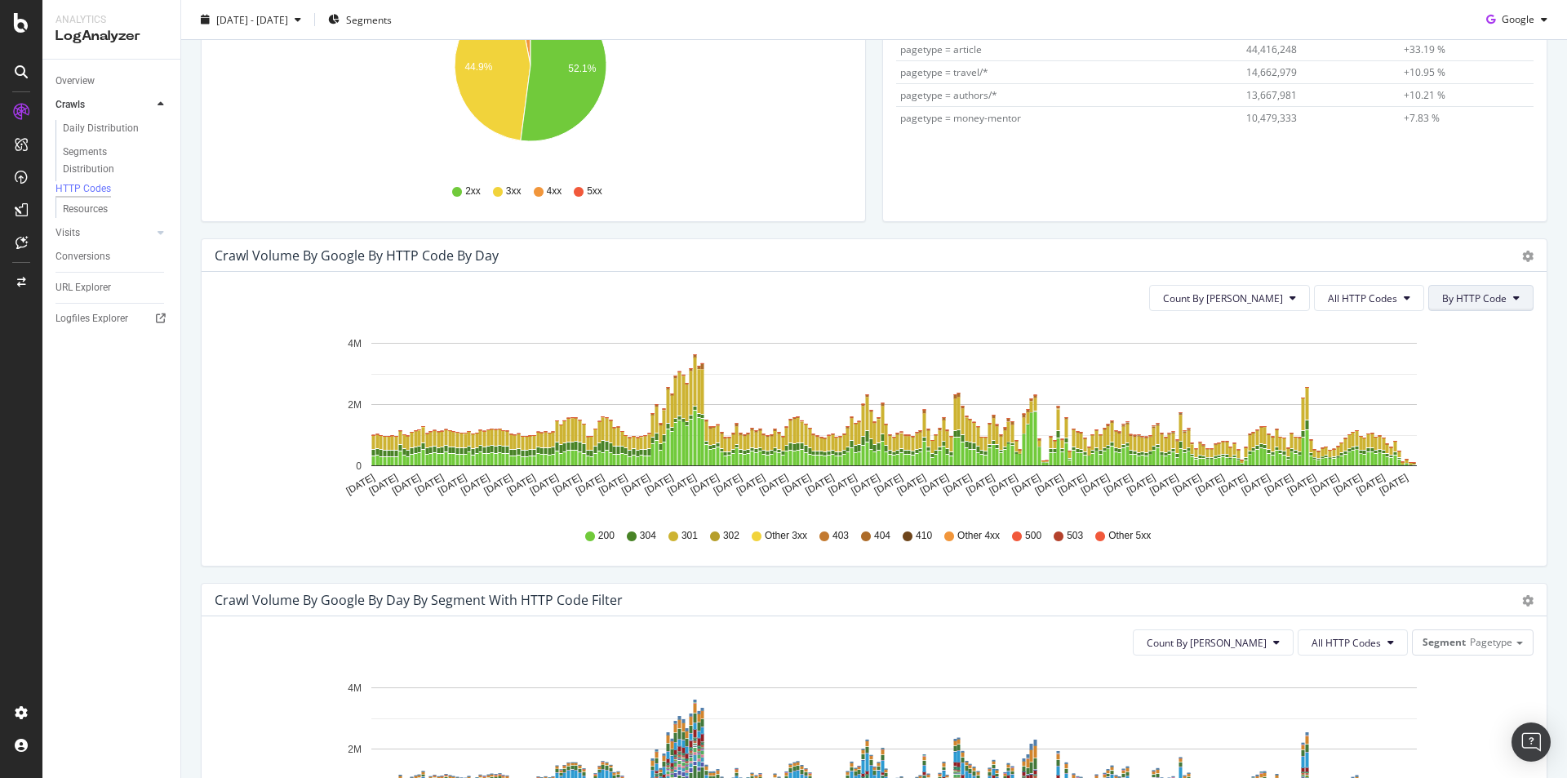
click at [1448, 285] on button "By HTTP Code" at bounding box center [1480, 298] width 105 height 26
click at [1473, 337] on span "By Family" at bounding box center [1463, 330] width 64 height 15
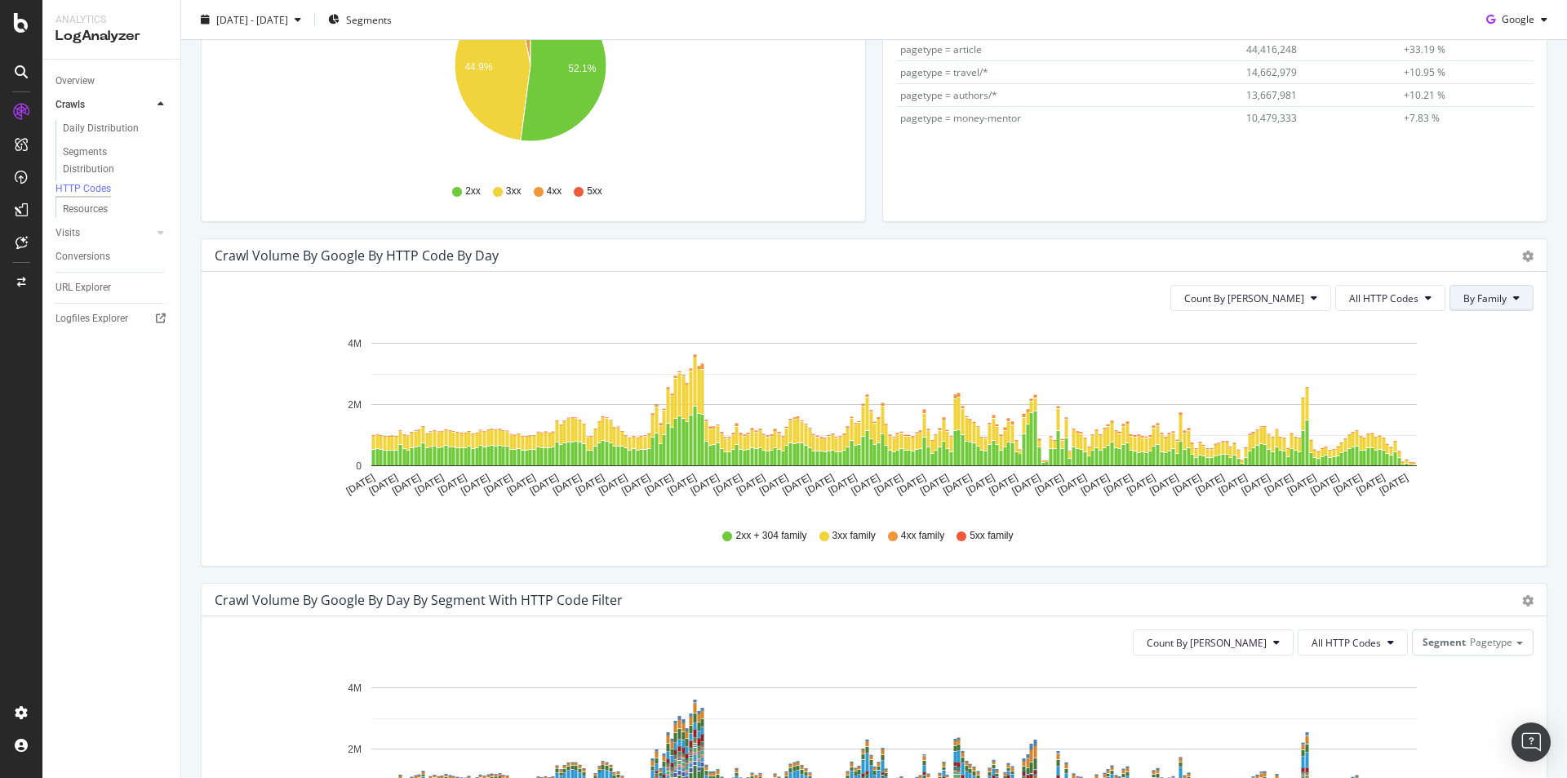
click at [1496, 299] on button "By Family" at bounding box center [1492, 298] width 84 height 26
click at [1502, 363] on span "By HTTP Code" at bounding box center [1484, 360] width 64 height 15
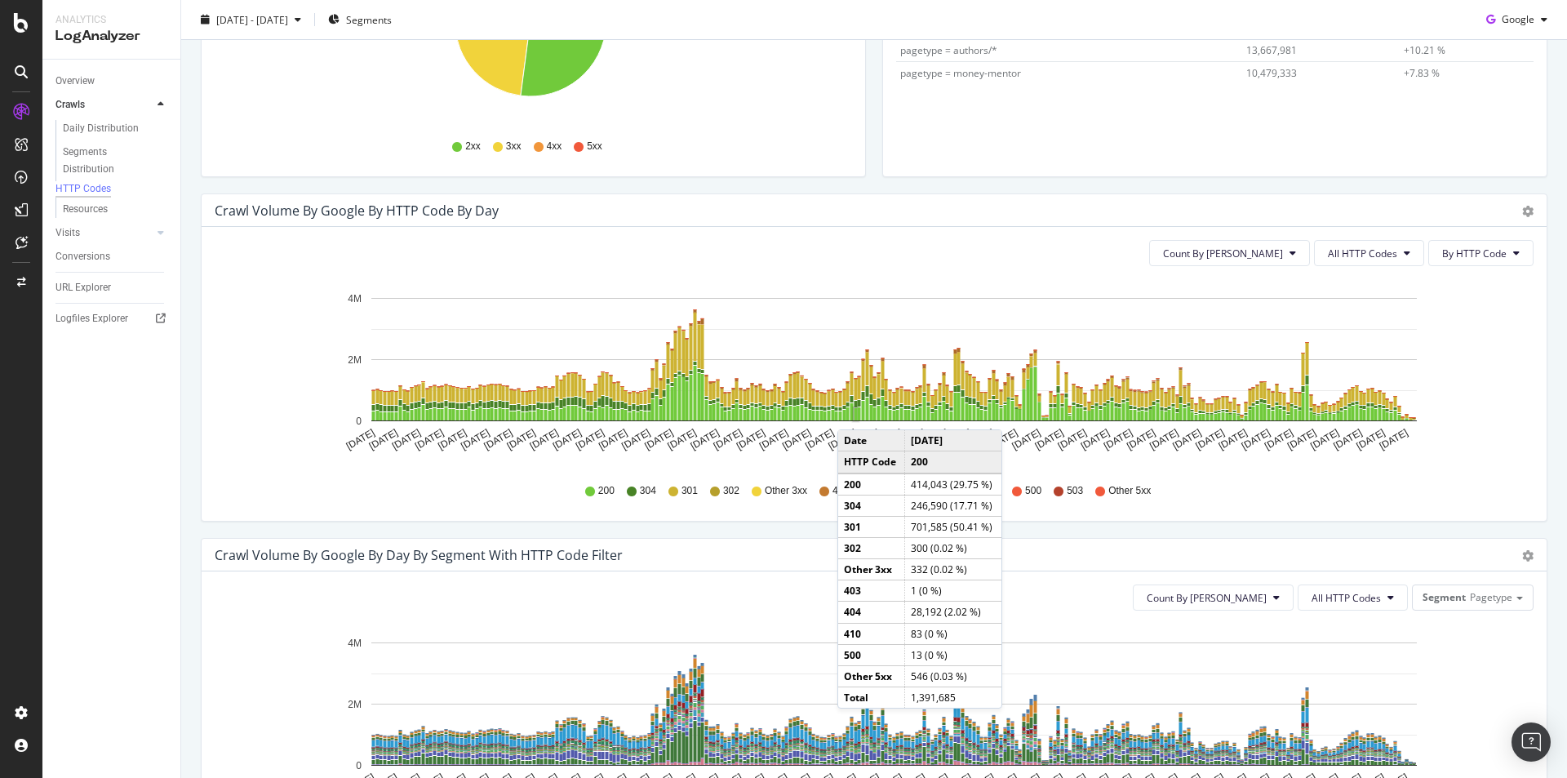
scroll to position [490, 0]
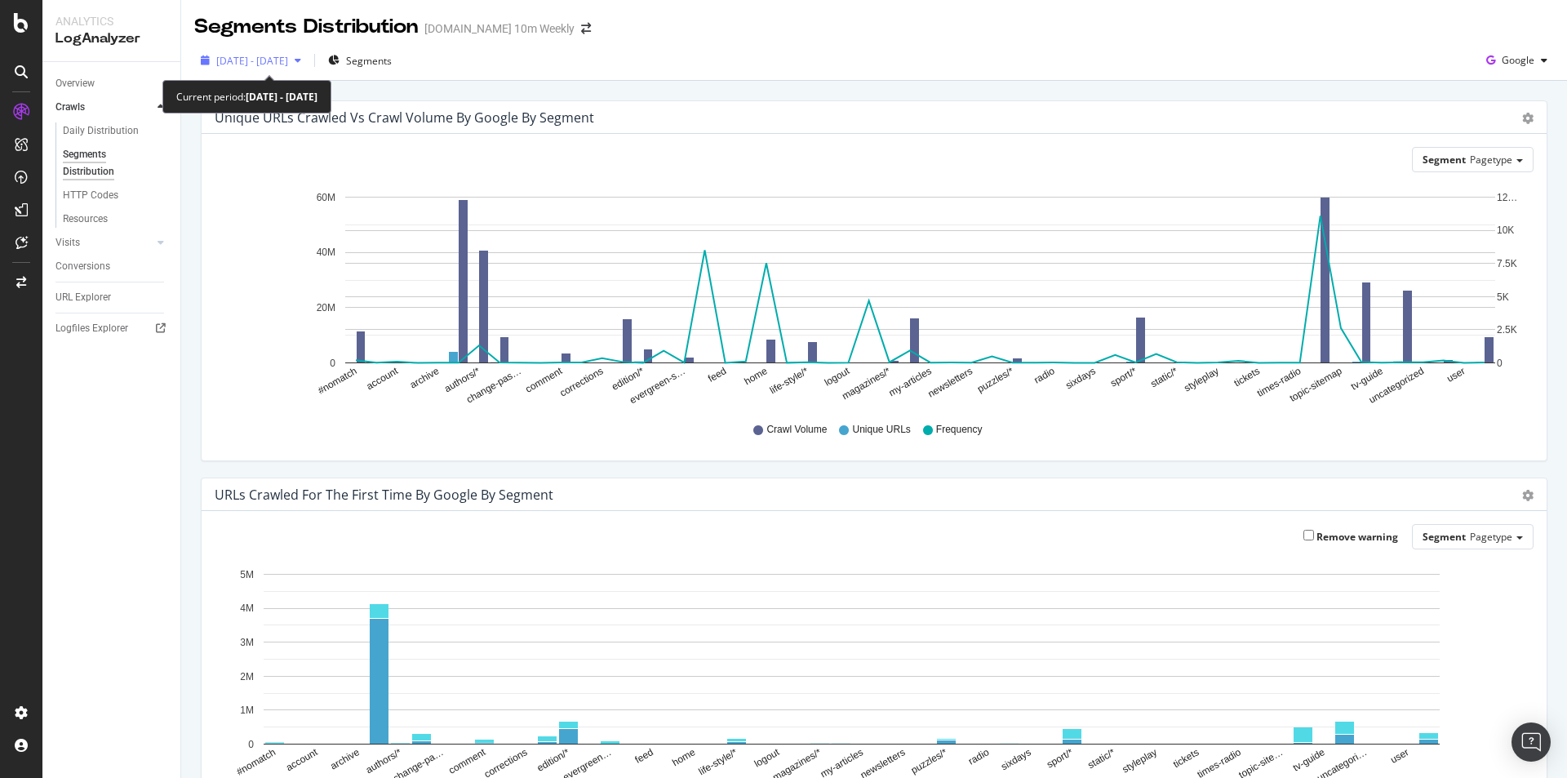
click at [301, 58] on icon "button" at bounding box center [298, 61] width 7 height 10
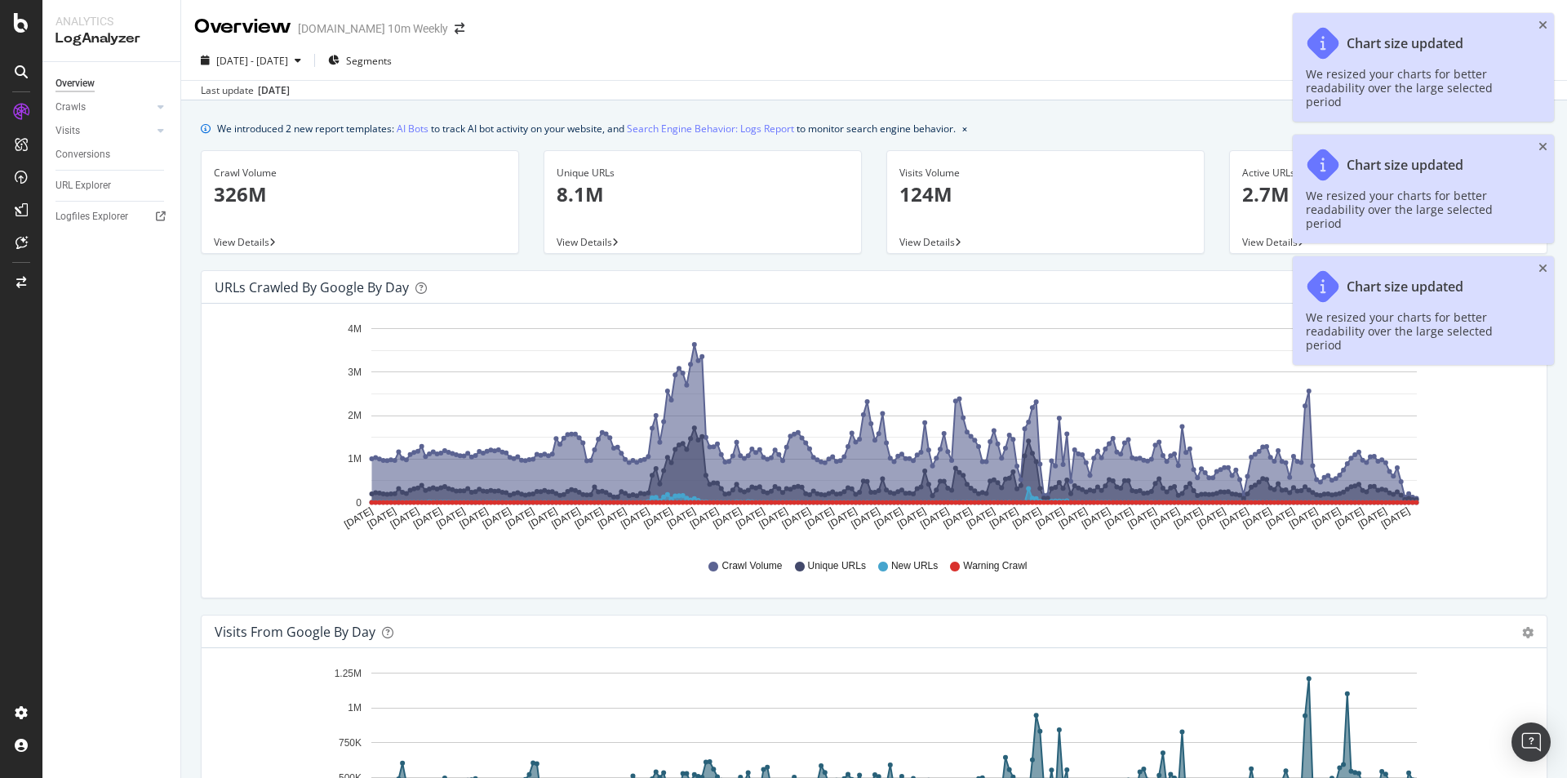
click at [1535, 20] on div "Chart size updated We resized your charts for better readability over the large…" at bounding box center [1423, 67] width 261 height 109
click at [1544, 141] on icon "close toast" at bounding box center [1543, 146] width 9 height 11
click at [1540, 141] on icon "close toast" at bounding box center [1543, 146] width 9 height 11
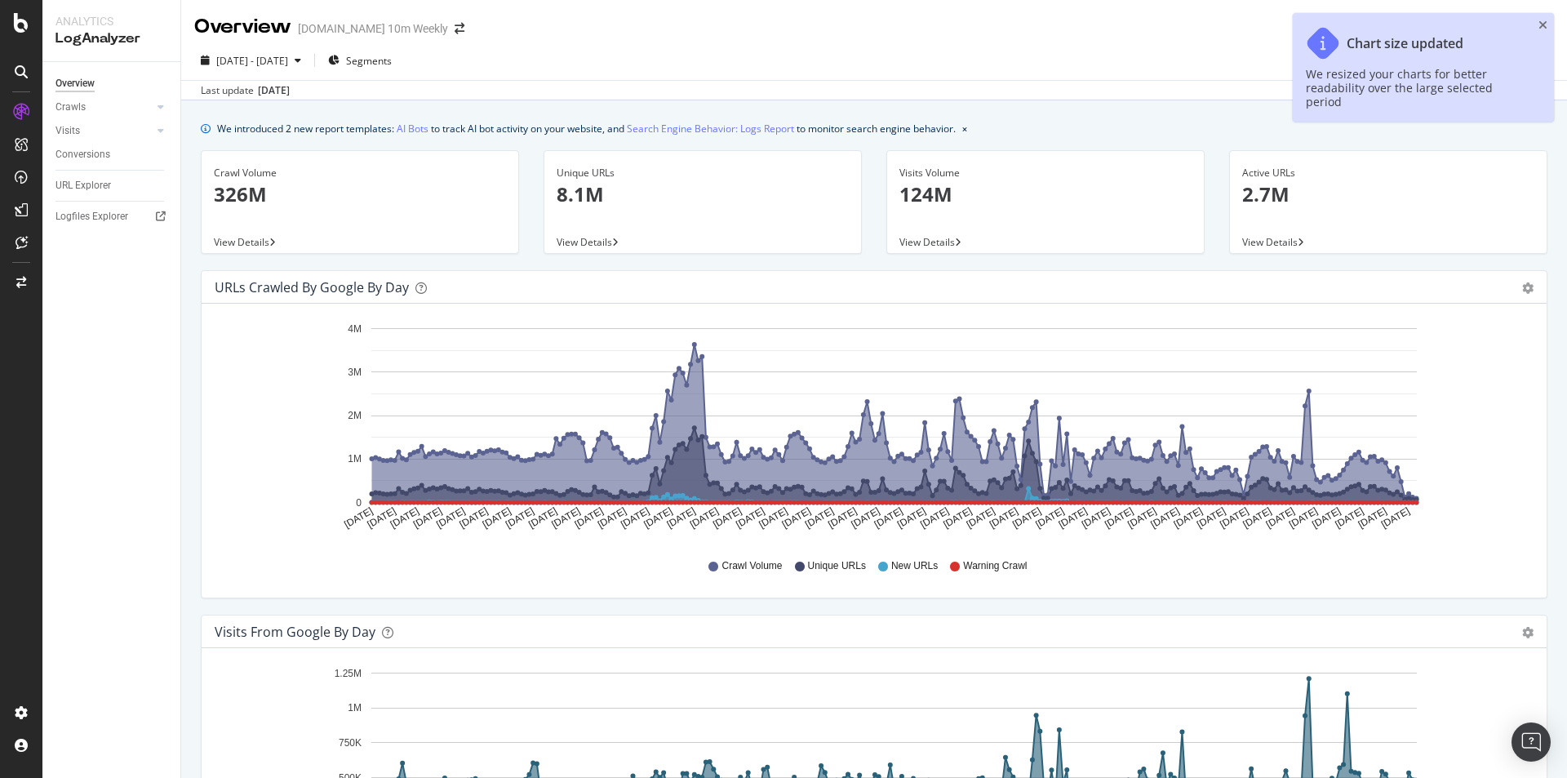
click at [1546, 17] on div "Chart size updated We resized your charts for better readability over the large…" at bounding box center [1423, 67] width 261 height 109
click at [1539, 28] on icon "close toast" at bounding box center [1543, 25] width 9 height 11
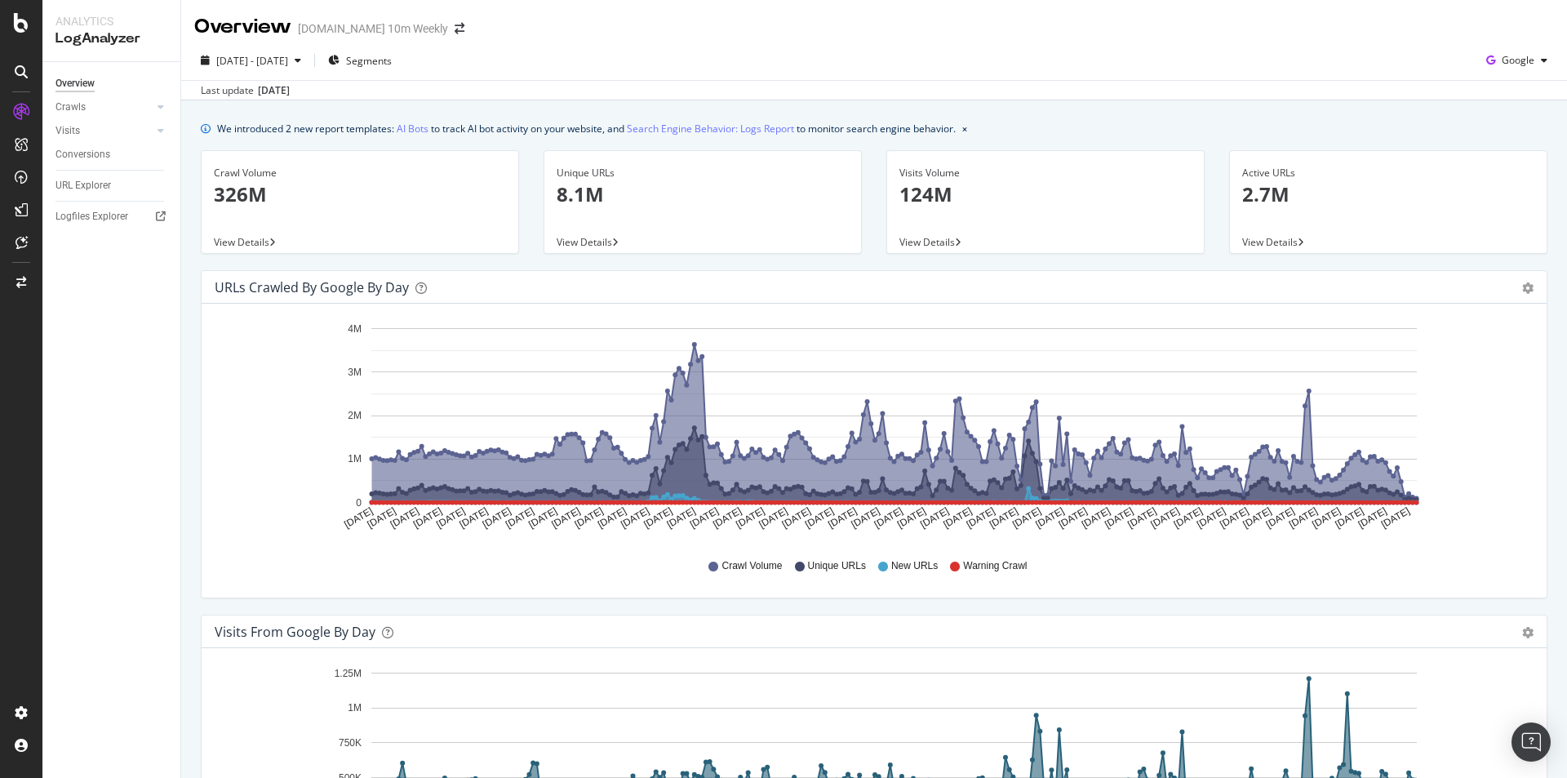
scroll to position [245, 0]
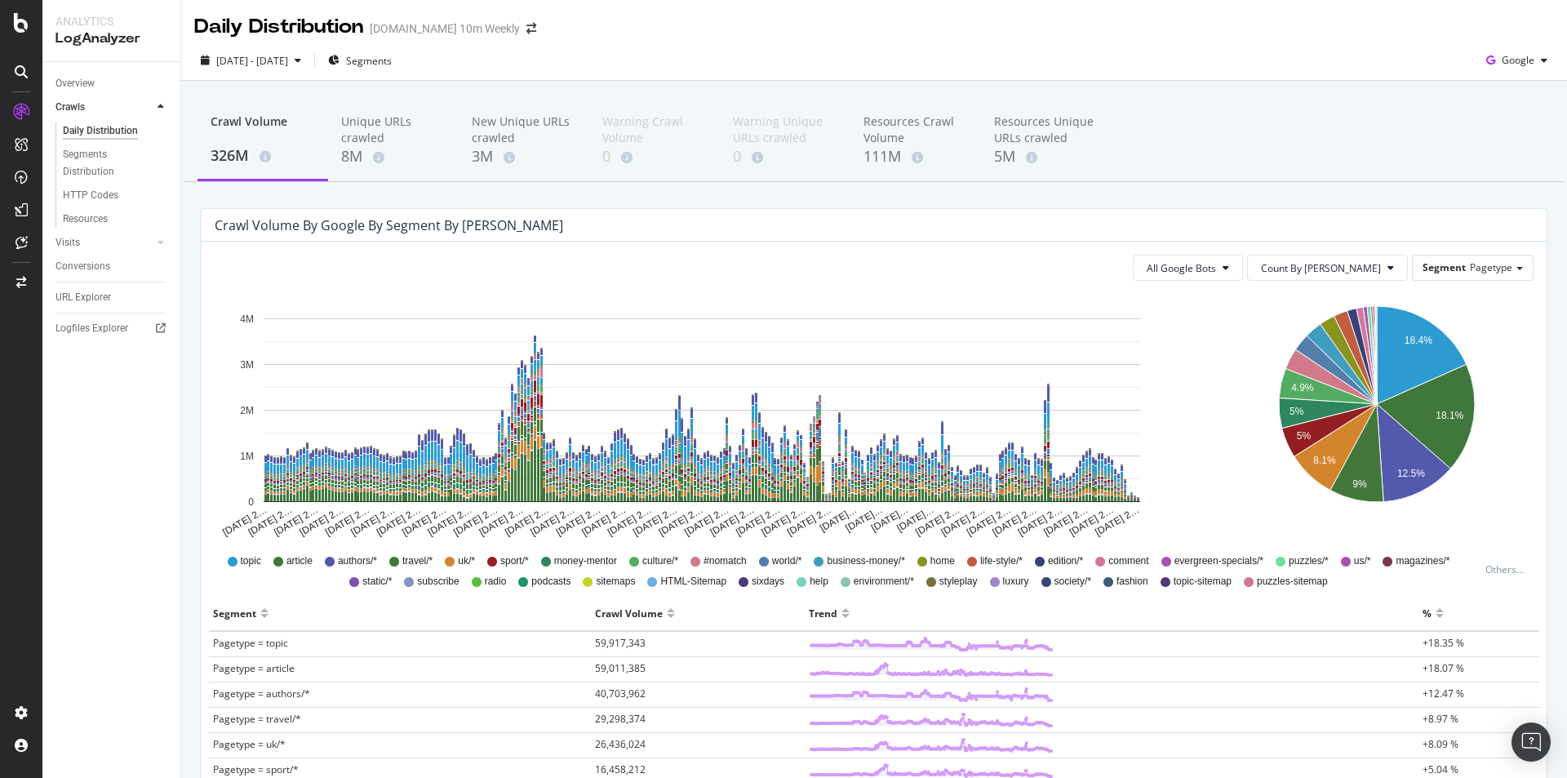
click at [1519, 428] on icon "18.4% 18.1% 12.5% 4.9% 5% 5% 8.1% 9%" at bounding box center [1377, 416] width 309 height 245
